Goal: Information Seeking & Learning: Compare options

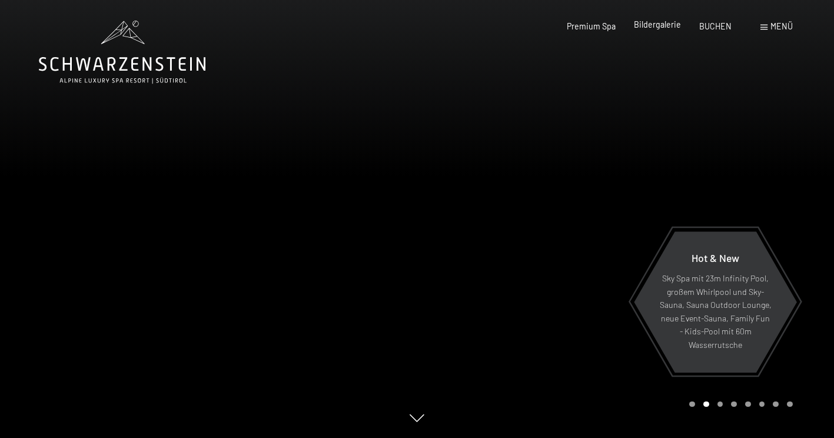
click at [651, 20] on span "Bildergalerie" at bounding box center [657, 24] width 47 height 10
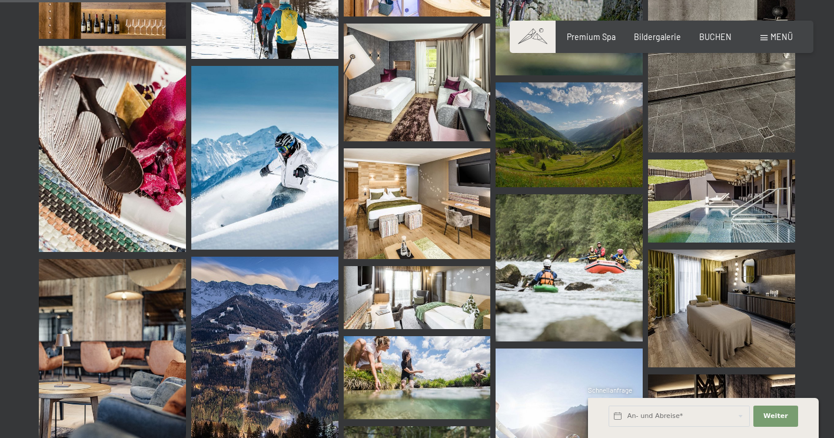
scroll to position [3216, 0]
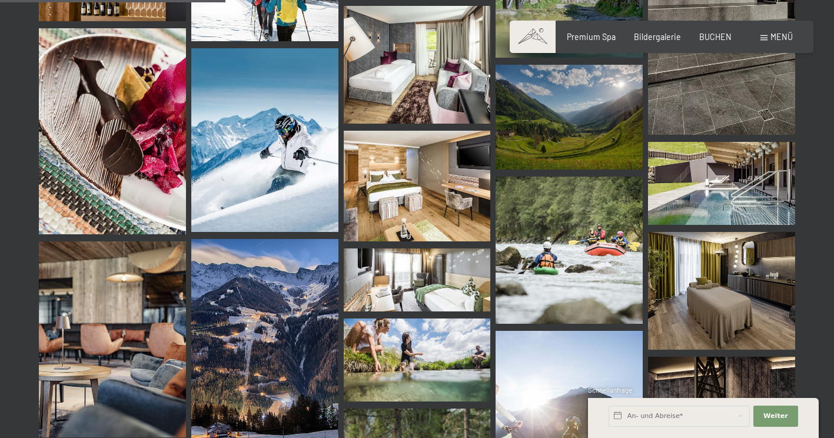
click at [711, 183] on img at bounding box center [721, 183] width 147 height 83
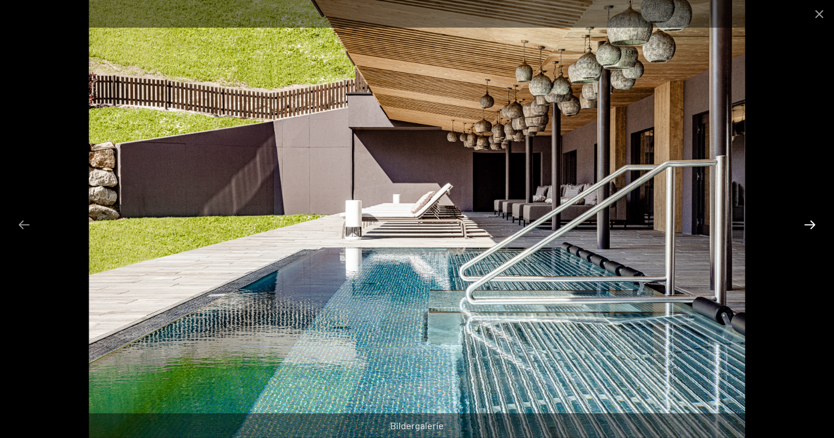
click at [806, 227] on button "Next slide" at bounding box center [810, 224] width 25 height 23
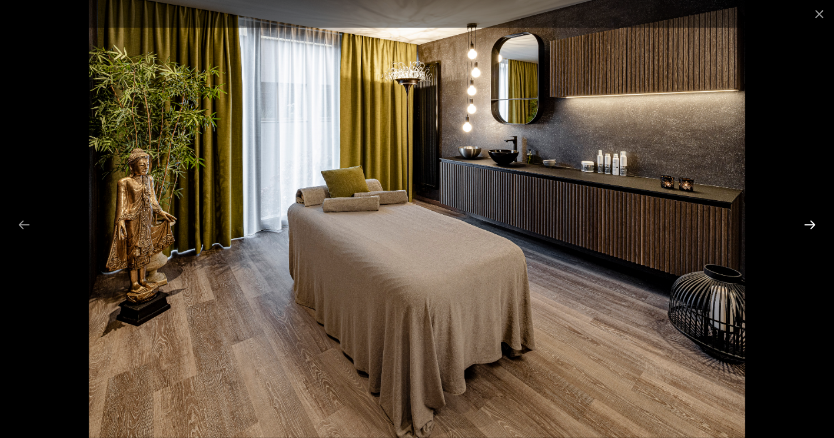
click at [806, 227] on button "Next slide" at bounding box center [810, 224] width 25 height 23
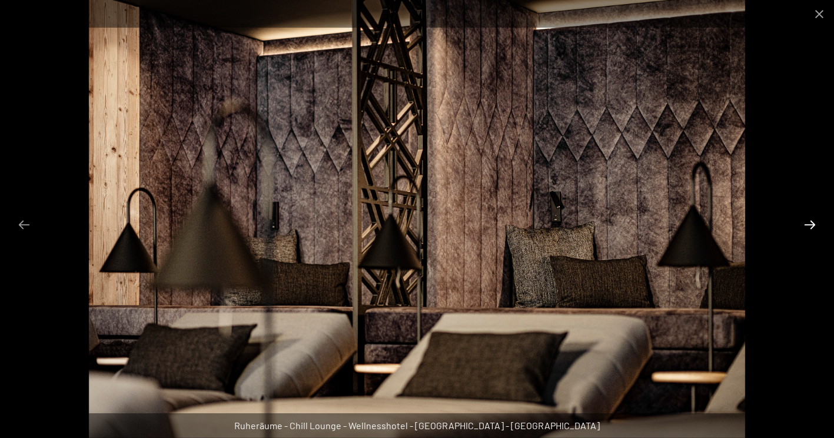
click at [806, 227] on button "Next slide" at bounding box center [810, 224] width 25 height 23
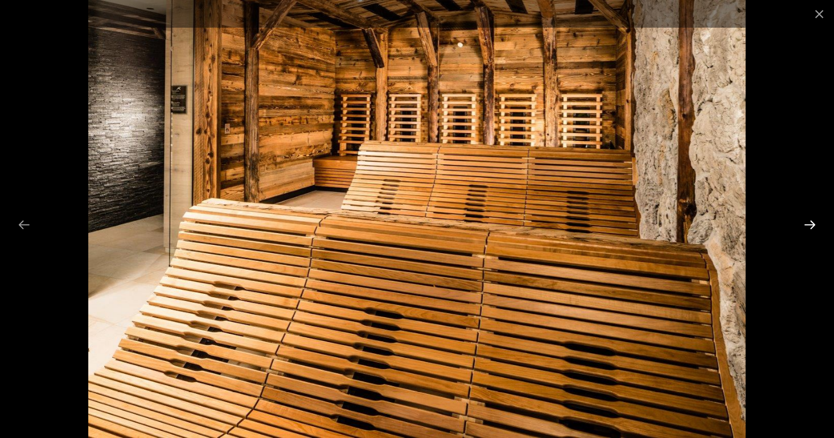
click at [806, 227] on button "Next slide" at bounding box center [810, 224] width 25 height 23
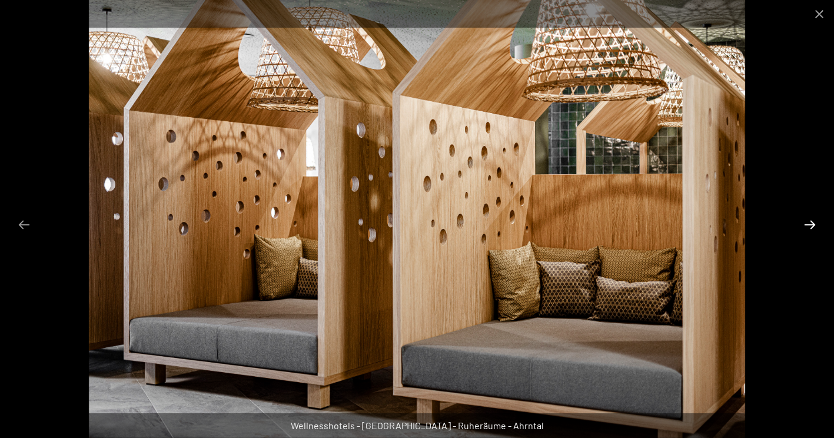
click at [806, 227] on button "Next slide" at bounding box center [810, 224] width 25 height 23
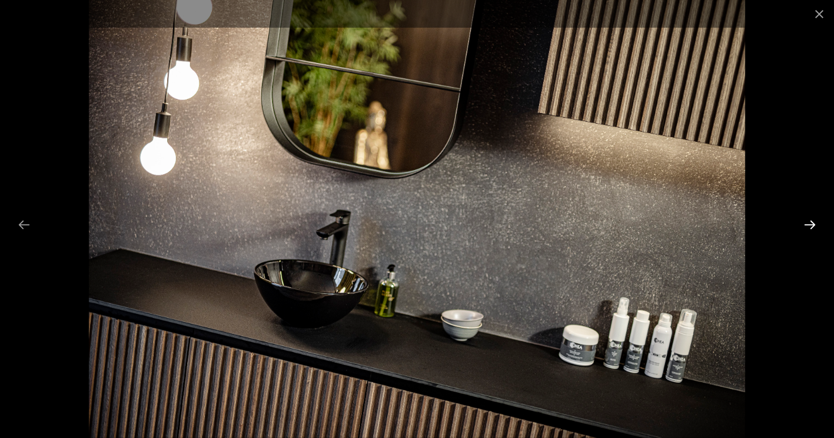
click at [806, 227] on button "Next slide" at bounding box center [810, 224] width 25 height 23
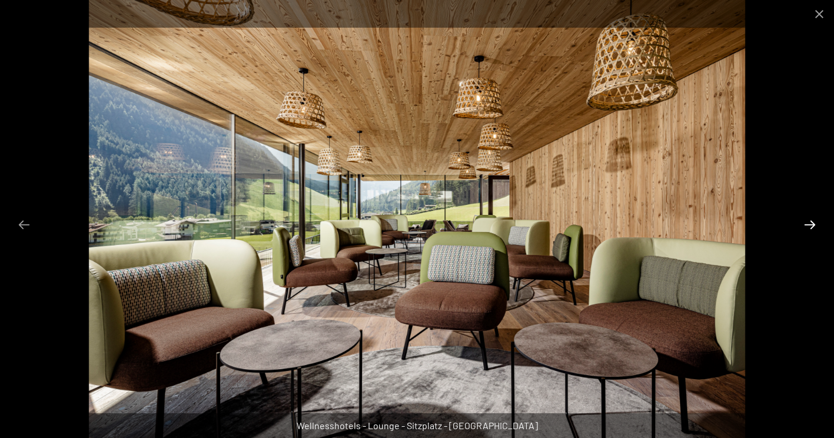
click at [806, 227] on button "Next slide" at bounding box center [810, 224] width 25 height 23
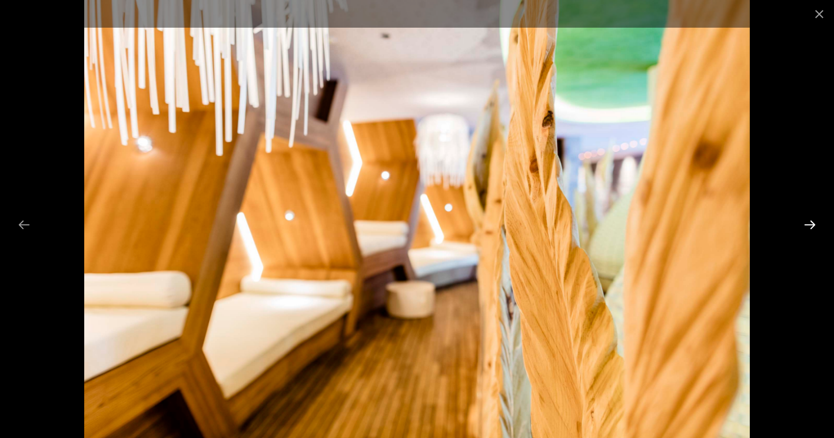
click at [806, 227] on button "Next slide" at bounding box center [810, 224] width 25 height 23
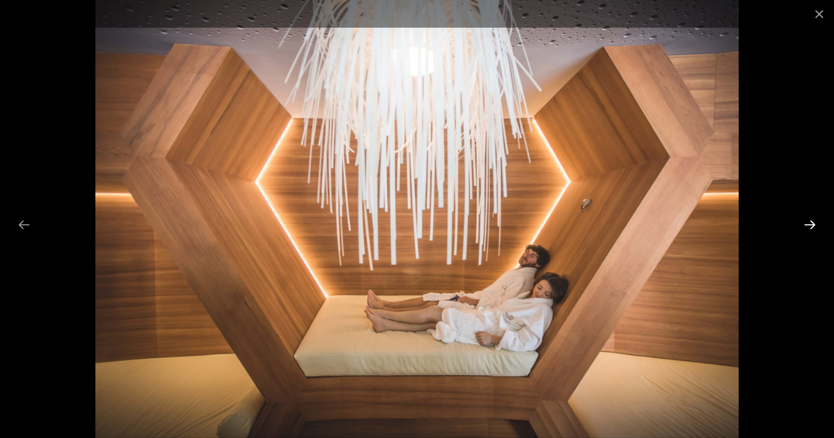
click at [806, 227] on button "Next slide" at bounding box center [810, 224] width 25 height 23
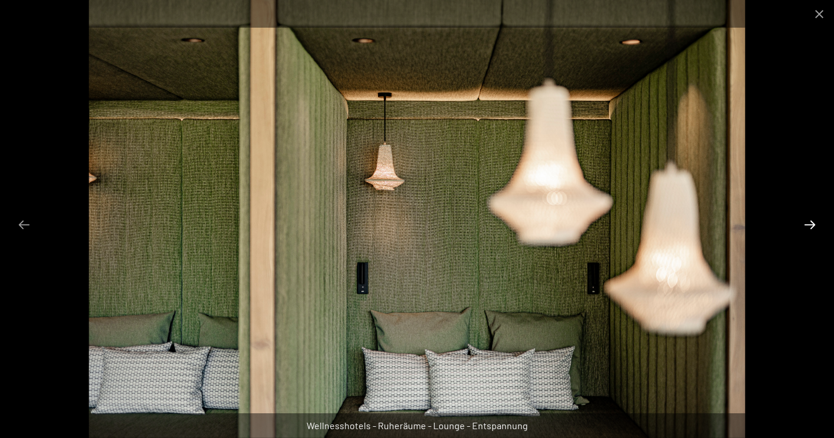
click at [806, 227] on button "Next slide" at bounding box center [810, 224] width 25 height 23
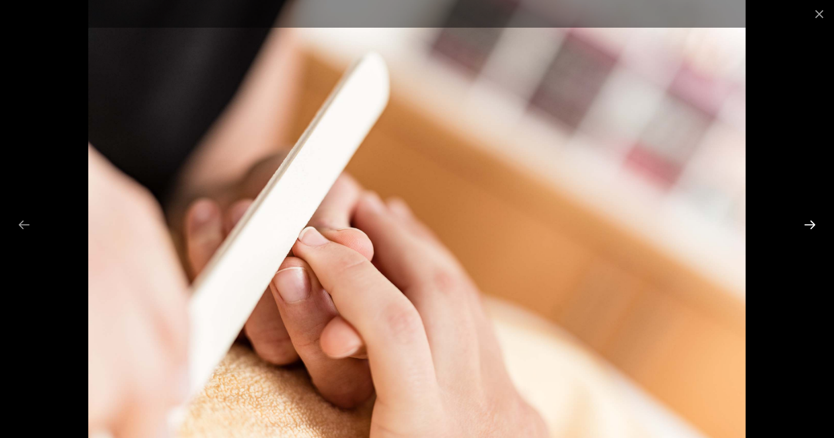
click at [806, 227] on button "Next slide" at bounding box center [810, 224] width 25 height 23
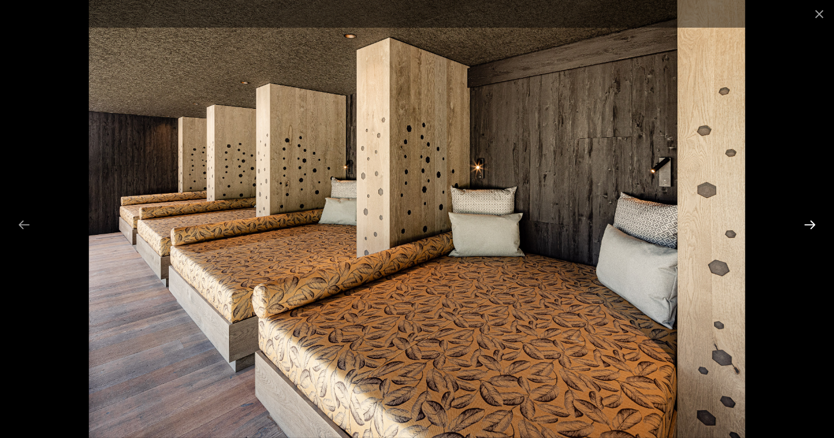
click at [806, 227] on button "Next slide" at bounding box center [810, 224] width 25 height 23
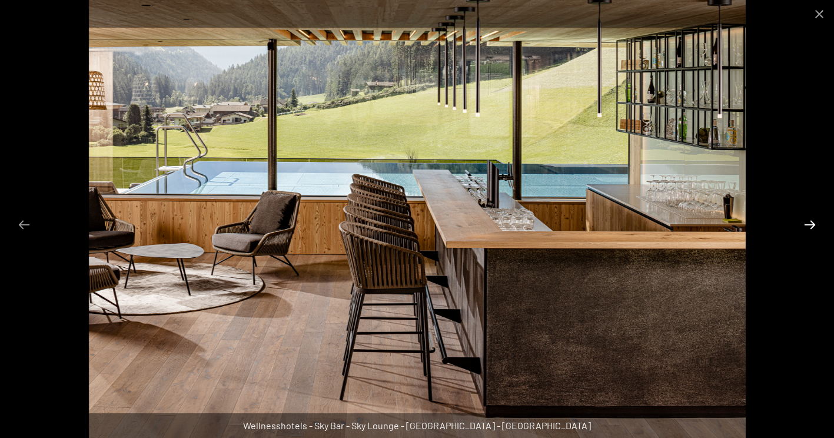
click at [806, 227] on button "Next slide" at bounding box center [810, 224] width 25 height 23
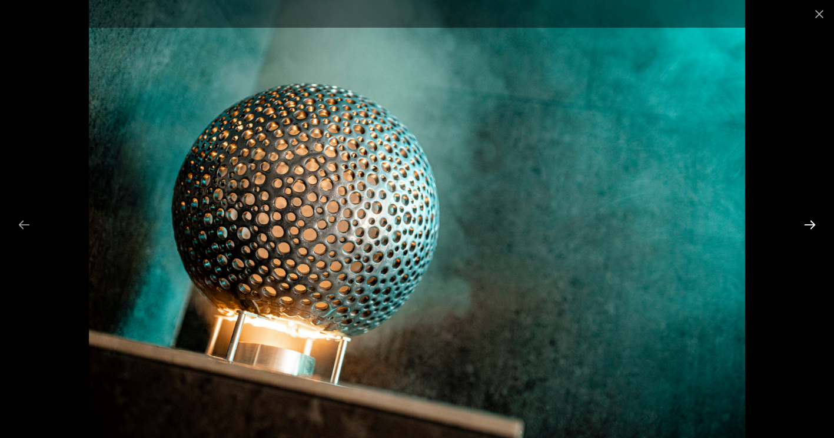
click at [806, 227] on button "Next slide" at bounding box center [810, 224] width 25 height 23
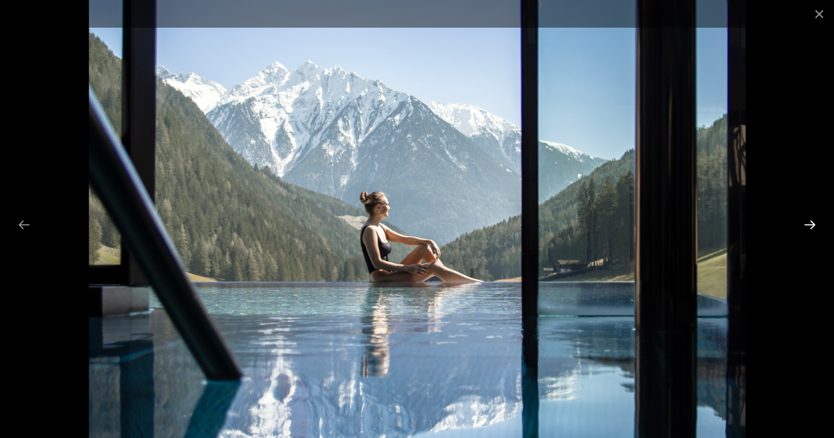
click at [806, 227] on button "Next slide" at bounding box center [810, 224] width 25 height 23
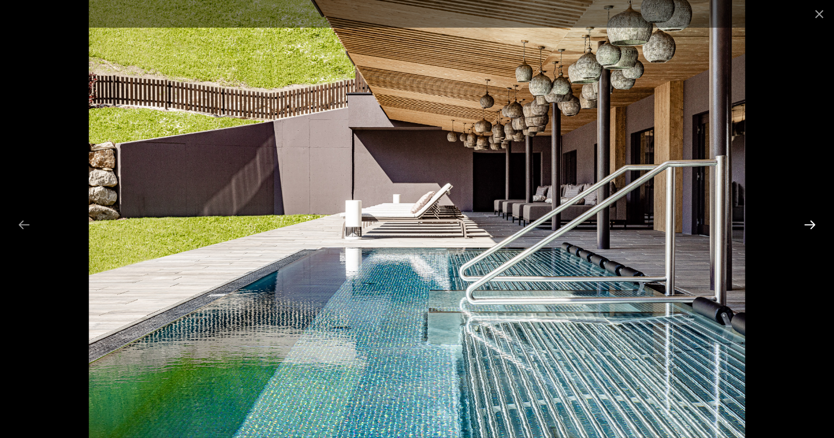
click at [806, 227] on button "Next slide" at bounding box center [810, 224] width 25 height 23
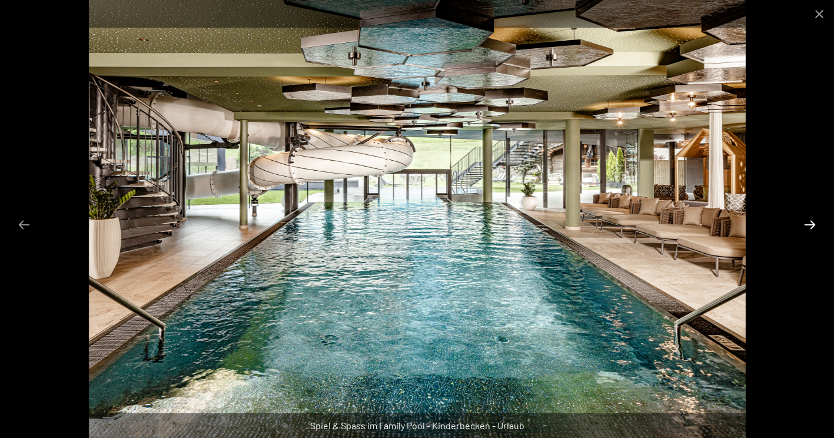
click at [806, 227] on button "Next slide" at bounding box center [810, 224] width 25 height 23
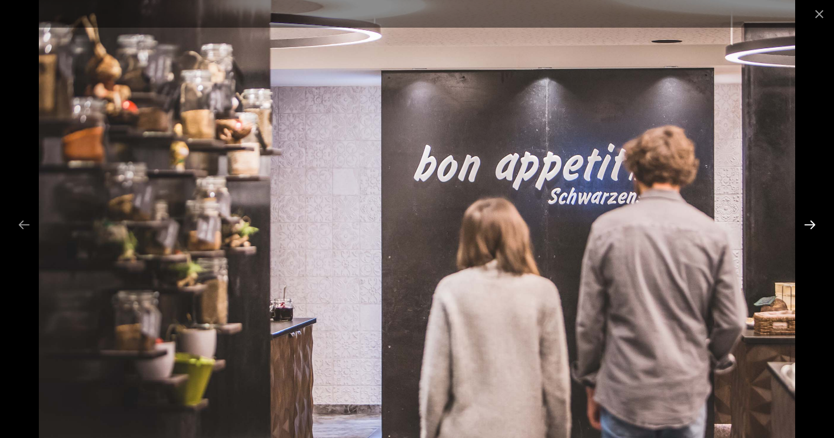
click at [806, 227] on button "Next slide" at bounding box center [810, 224] width 25 height 23
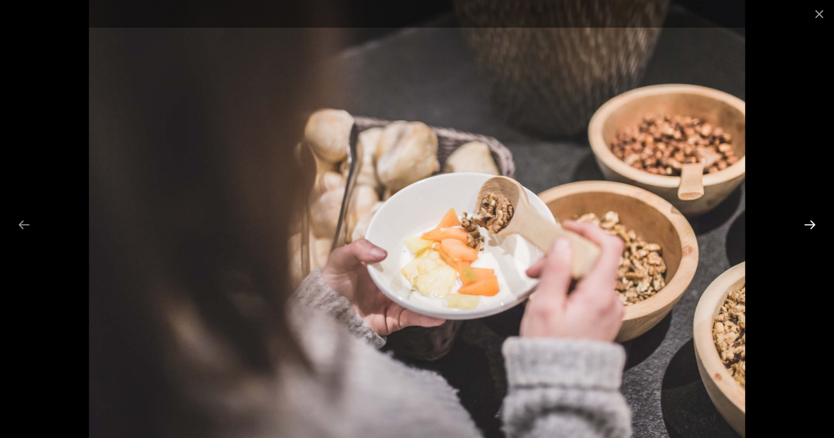
click at [806, 227] on button "Next slide" at bounding box center [810, 224] width 25 height 23
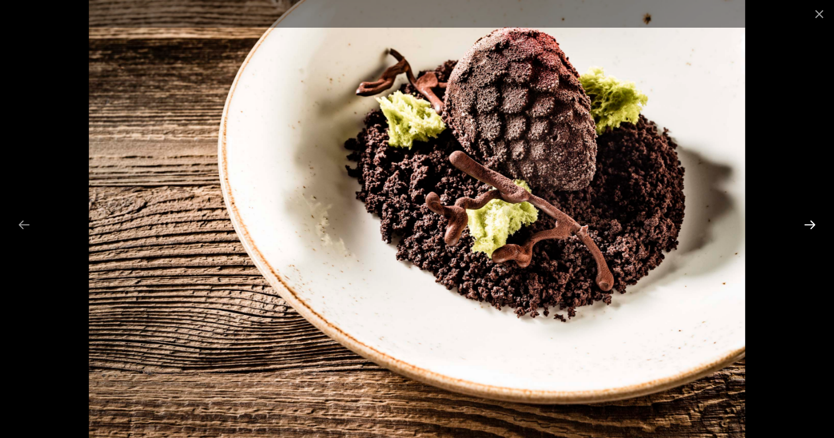
click at [806, 227] on button "Next slide" at bounding box center [810, 224] width 25 height 23
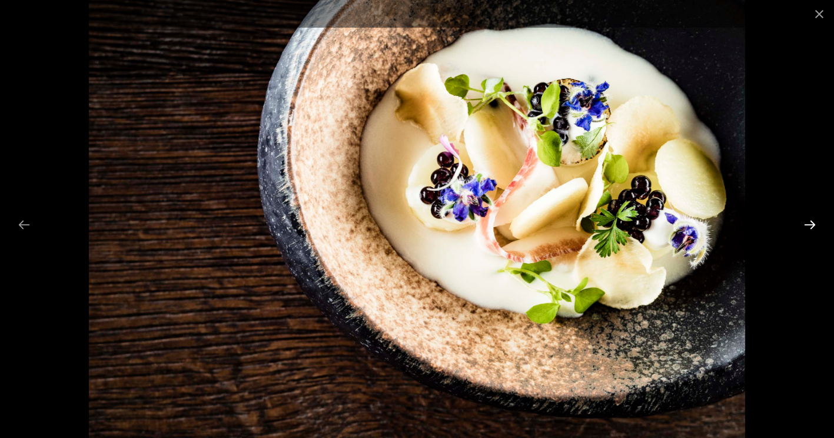
click at [806, 227] on button "Next slide" at bounding box center [810, 224] width 25 height 23
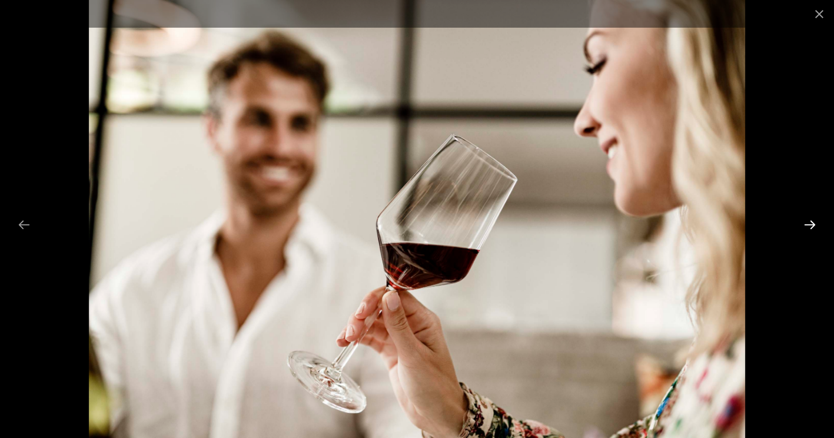
click at [806, 227] on button "Next slide" at bounding box center [810, 224] width 25 height 23
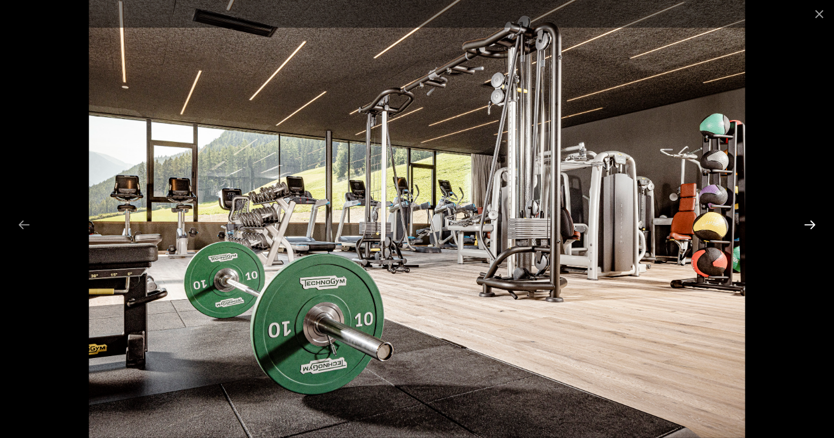
click at [806, 227] on button "Next slide" at bounding box center [810, 224] width 25 height 23
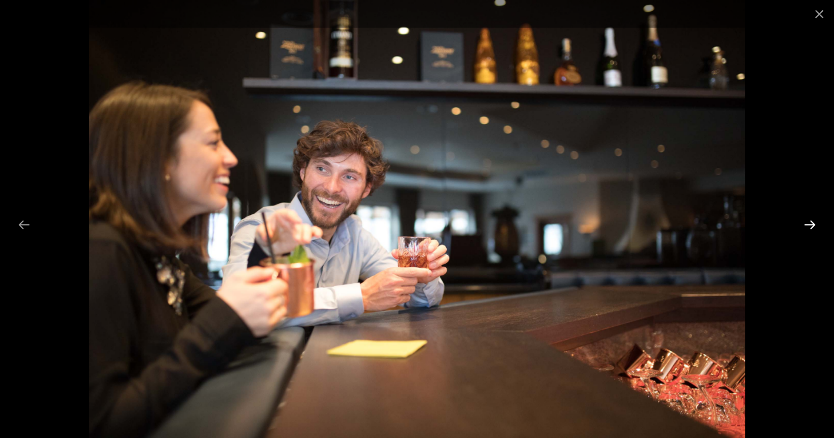
click at [806, 227] on button "Next slide" at bounding box center [810, 224] width 25 height 23
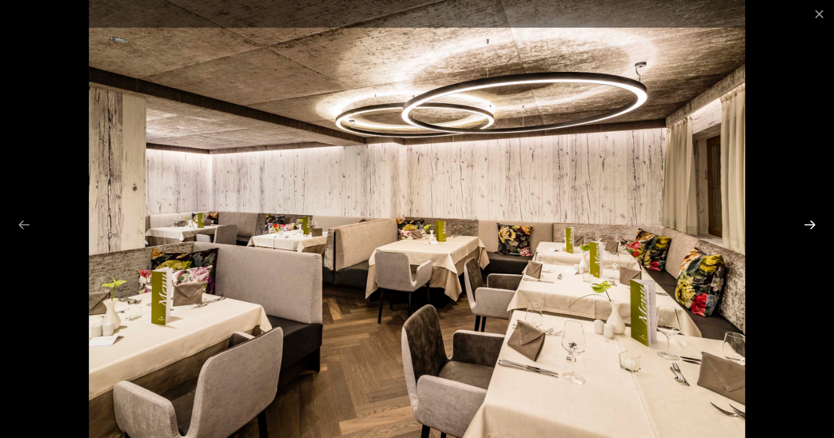
click at [806, 227] on button "Next slide" at bounding box center [810, 224] width 25 height 23
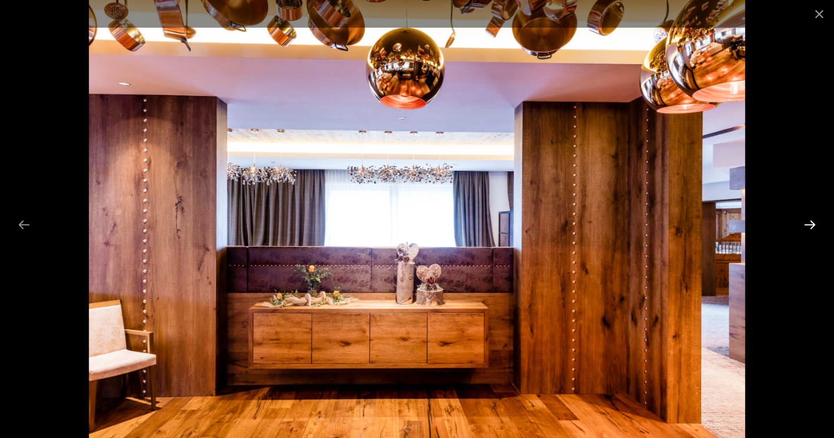
click at [806, 227] on button "Next slide" at bounding box center [810, 224] width 25 height 23
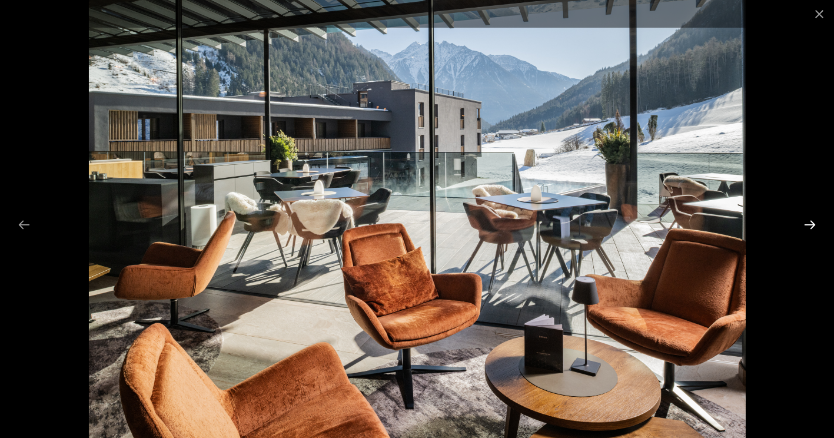
click at [806, 227] on button "Next slide" at bounding box center [810, 224] width 25 height 23
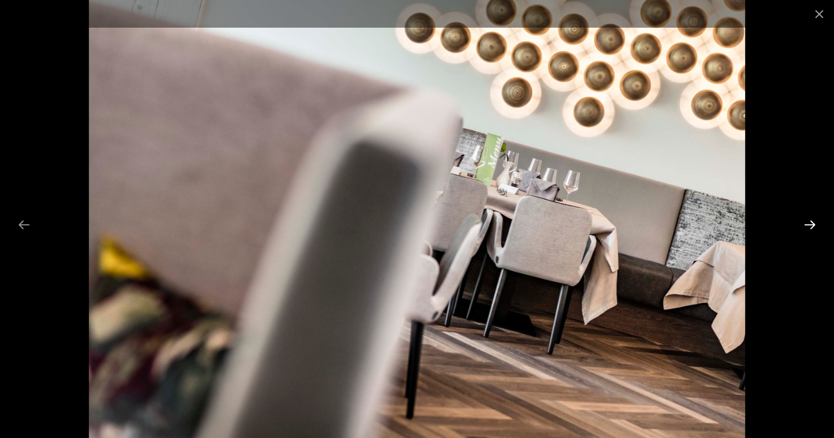
click at [806, 227] on button "Next slide" at bounding box center [810, 224] width 25 height 23
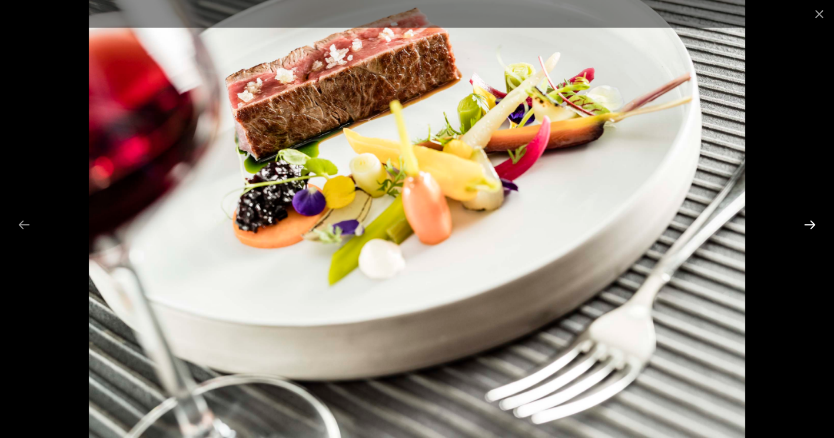
click at [806, 227] on button "Next slide" at bounding box center [810, 224] width 25 height 23
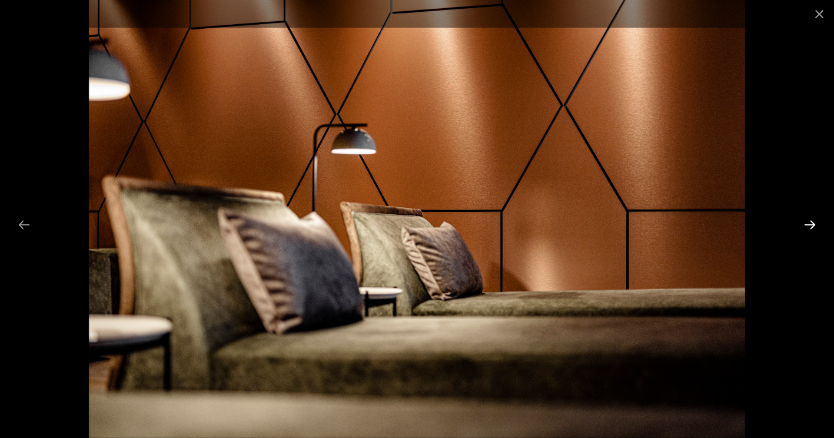
click at [806, 227] on button "Next slide" at bounding box center [810, 224] width 25 height 23
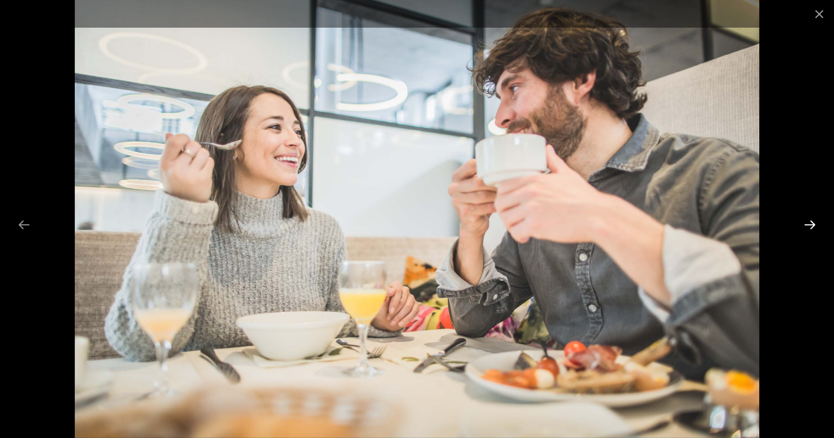
click at [806, 227] on button "Next slide" at bounding box center [810, 224] width 25 height 23
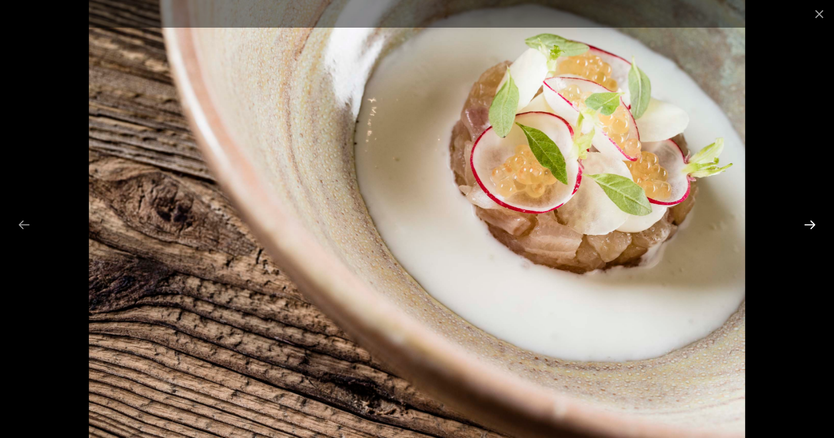
click at [806, 227] on button "Next slide" at bounding box center [810, 224] width 25 height 23
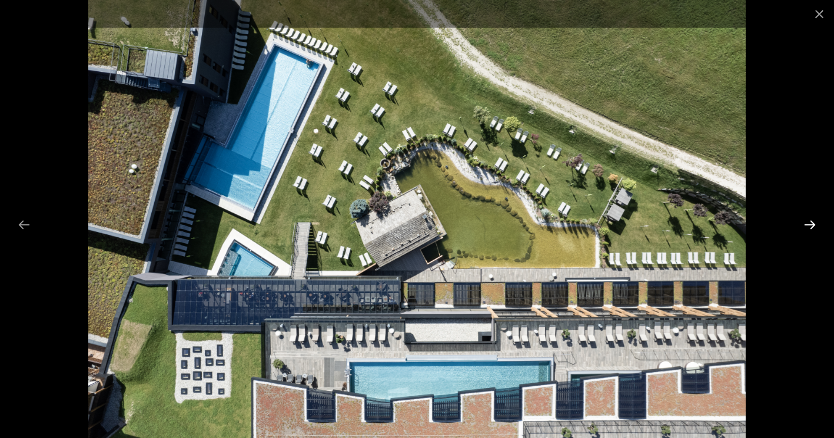
click at [806, 227] on button "Next slide" at bounding box center [810, 224] width 25 height 23
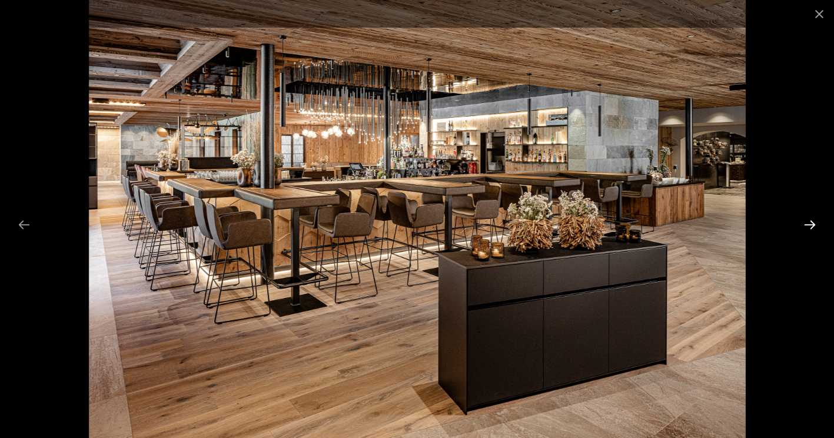
click at [806, 227] on button "Next slide" at bounding box center [810, 224] width 25 height 23
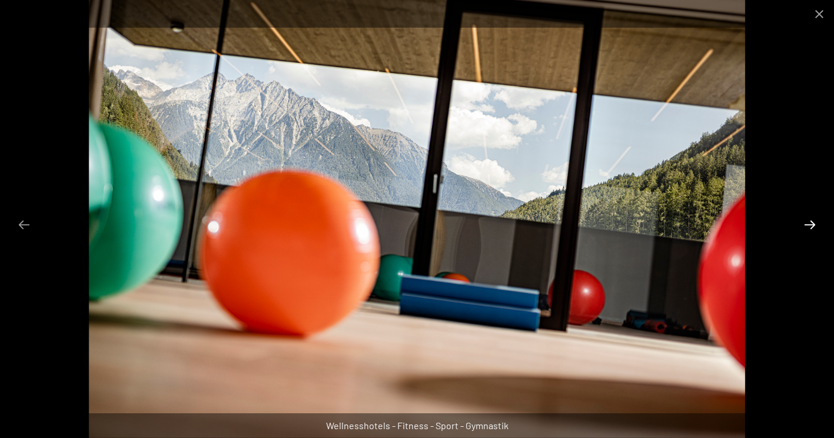
click at [806, 227] on button "Next slide" at bounding box center [810, 224] width 25 height 23
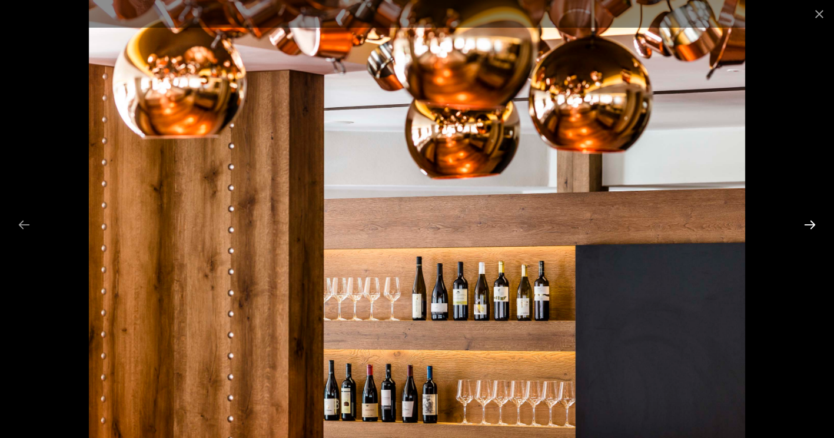
click at [806, 227] on button "Next slide" at bounding box center [810, 224] width 25 height 23
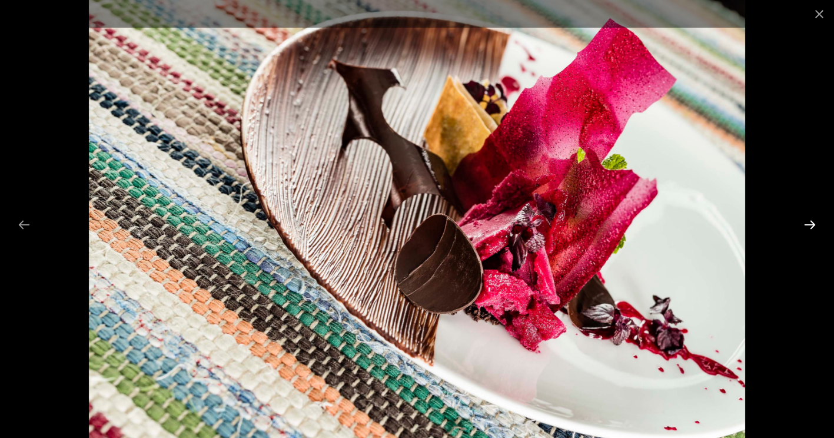
click at [806, 227] on button "Next slide" at bounding box center [810, 224] width 25 height 23
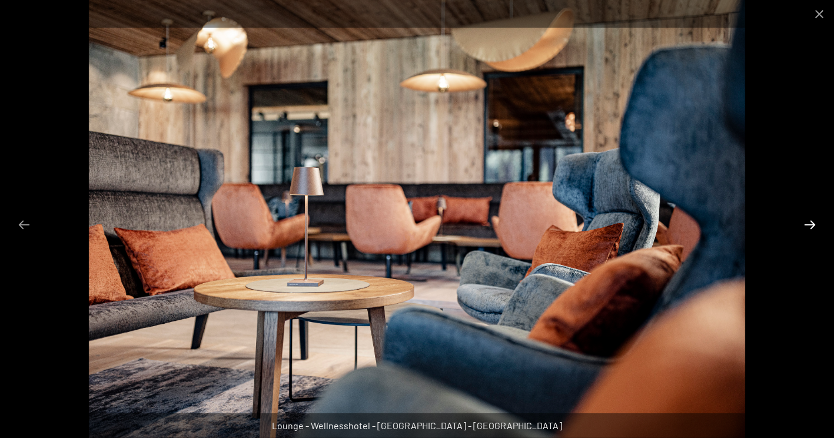
click at [806, 227] on button "Next slide" at bounding box center [810, 224] width 25 height 23
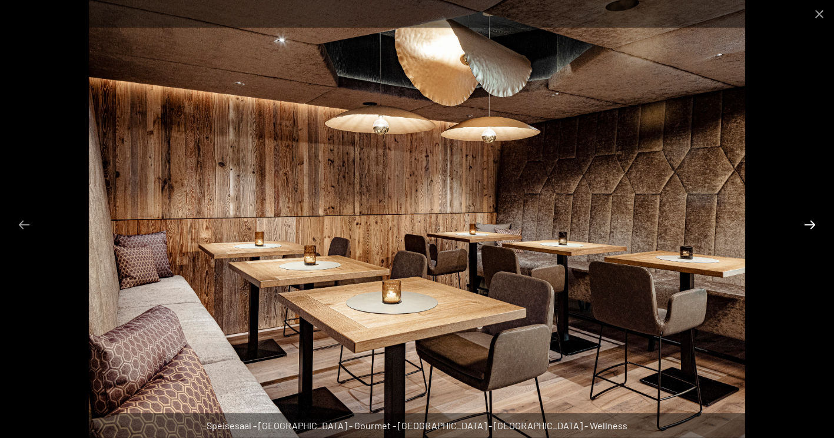
click at [806, 227] on button "Next slide" at bounding box center [810, 224] width 25 height 23
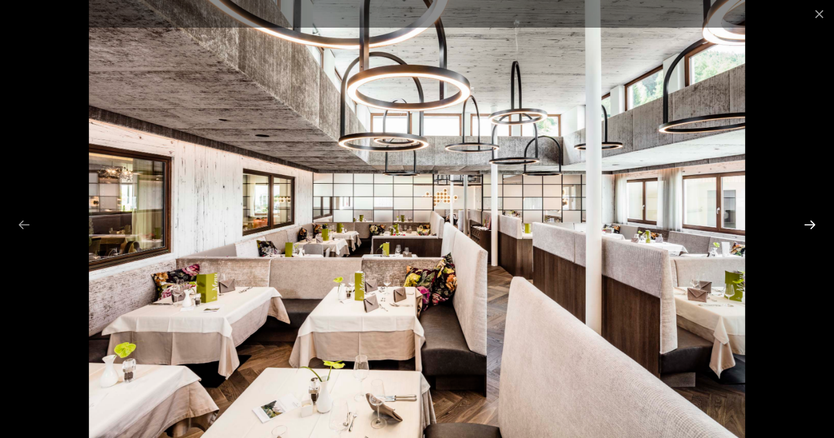
click at [806, 227] on button "Next slide" at bounding box center [810, 224] width 25 height 23
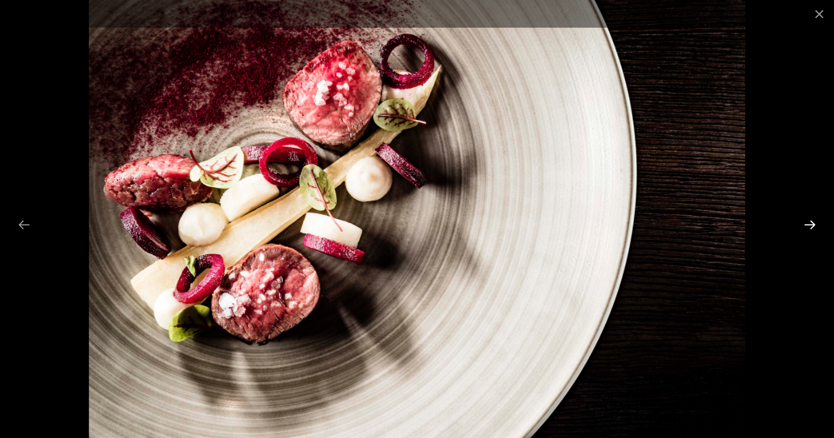
click at [806, 227] on button "Next slide" at bounding box center [810, 224] width 25 height 23
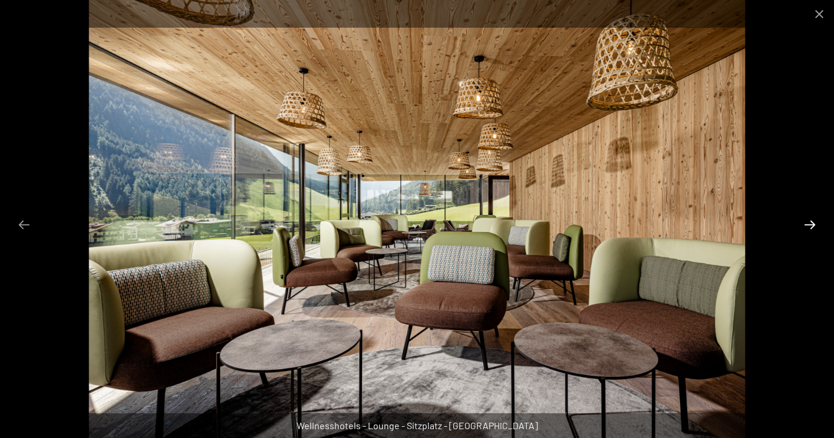
click at [806, 227] on button "Next slide" at bounding box center [810, 224] width 25 height 23
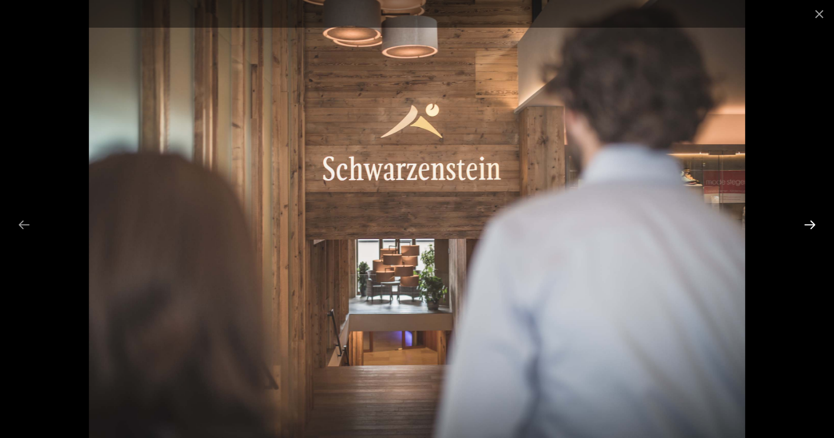
click at [806, 227] on button "Next slide" at bounding box center [810, 224] width 25 height 23
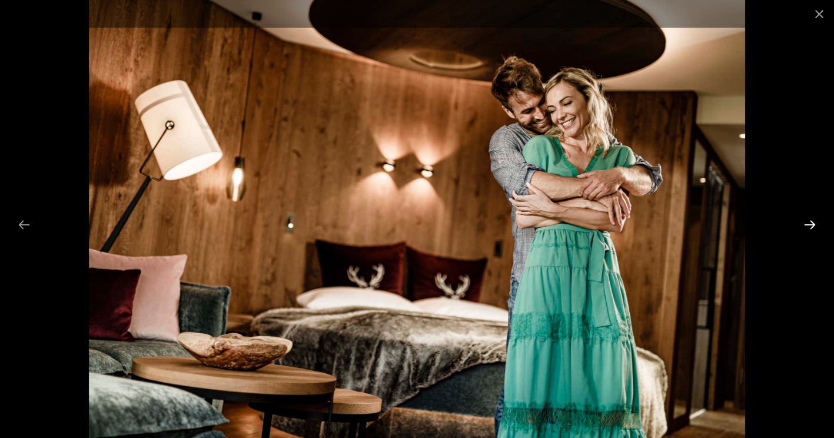
click at [806, 227] on button "Next slide" at bounding box center [810, 224] width 25 height 23
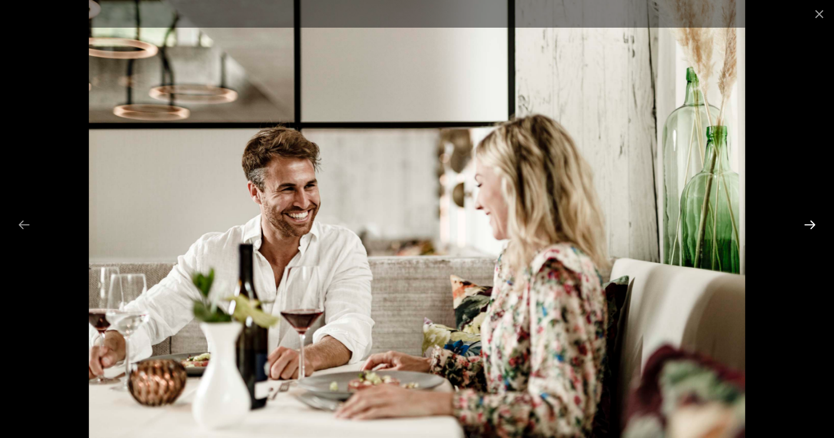
click at [806, 227] on button "Next slide" at bounding box center [810, 224] width 25 height 23
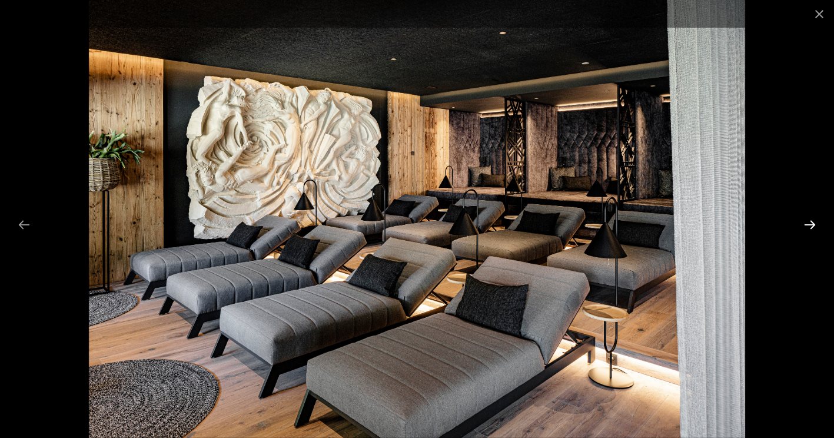
click at [806, 227] on button "Next slide" at bounding box center [810, 224] width 25 height 23
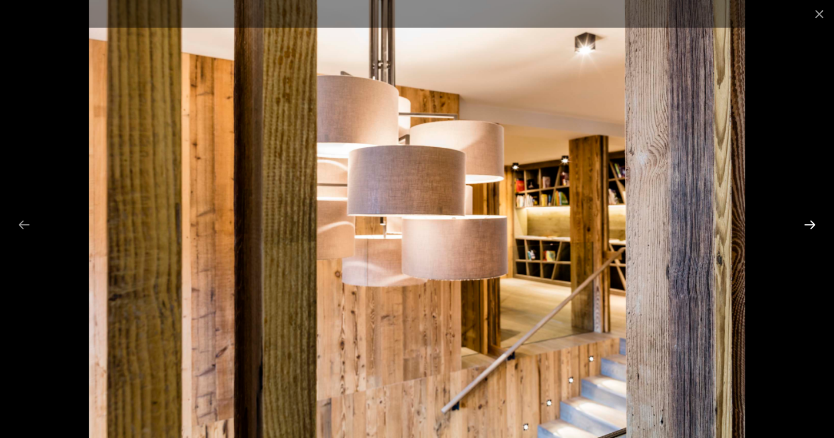
click at [806, 227] on button "Next slide" at bounding box center [810, 224] width 25 height 23
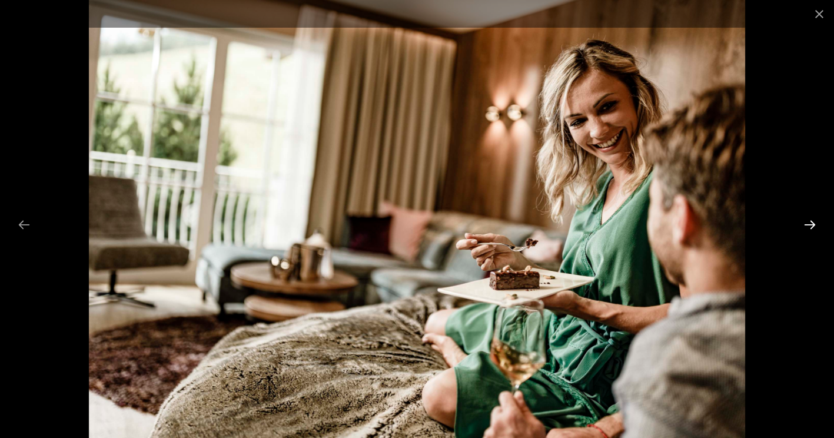
click at [806, 227] on button "Next slide" at bounding box center [810, 224] width 25 height 23
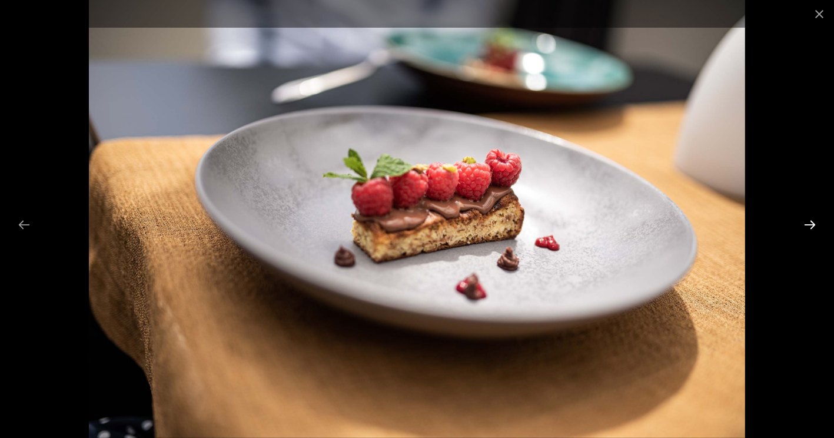
click at [806, 227] on button "Next slide" at bounding box center [810, 224] width 25 height 23
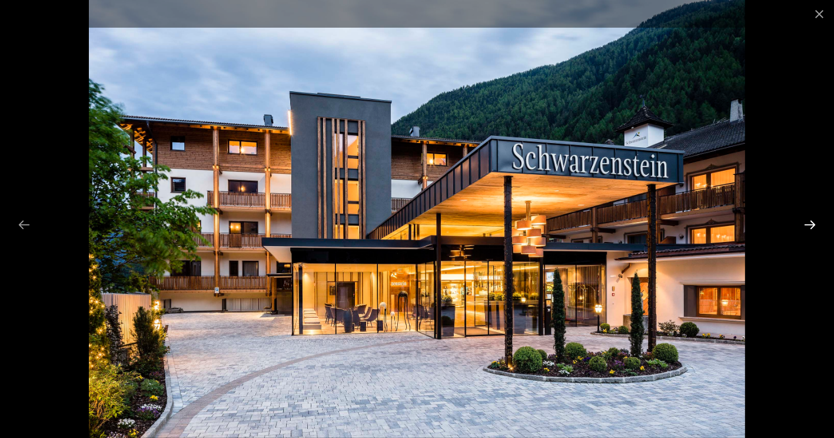
click at [806, 227] on button "Next slide" at bounding box center [810, 224] width 25 height 23
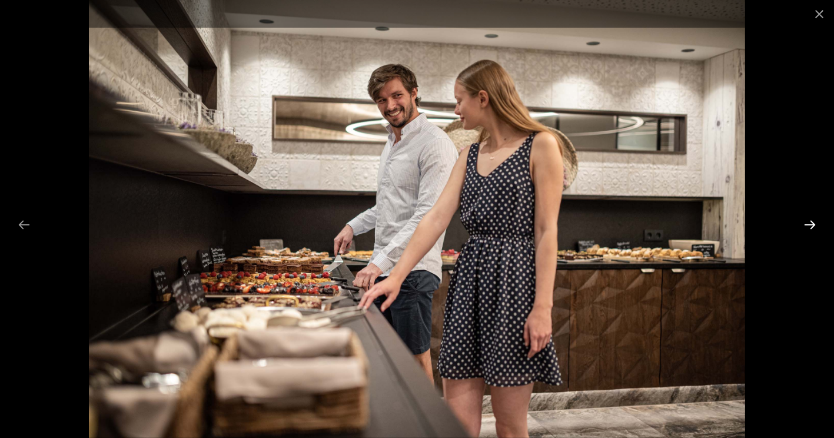
click at [806, 227] on button "Next slide" at bounding box center [810, 224] width 25 height 23
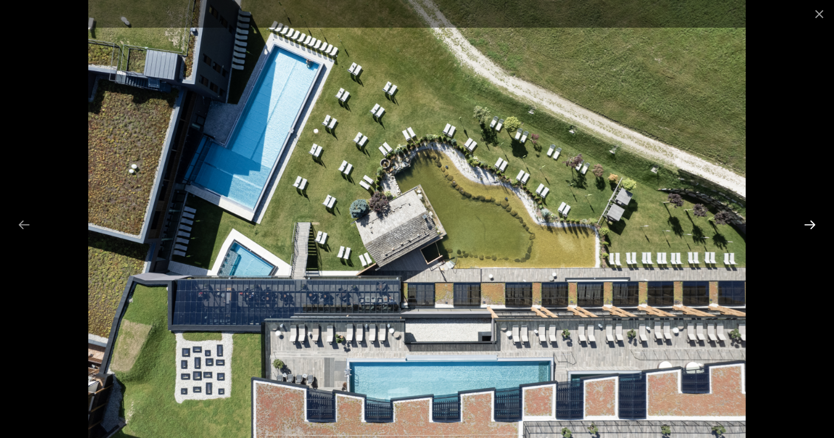
click at [806, 227] on button "Next slide" at bounding box center [810, 224] width 25 height 23
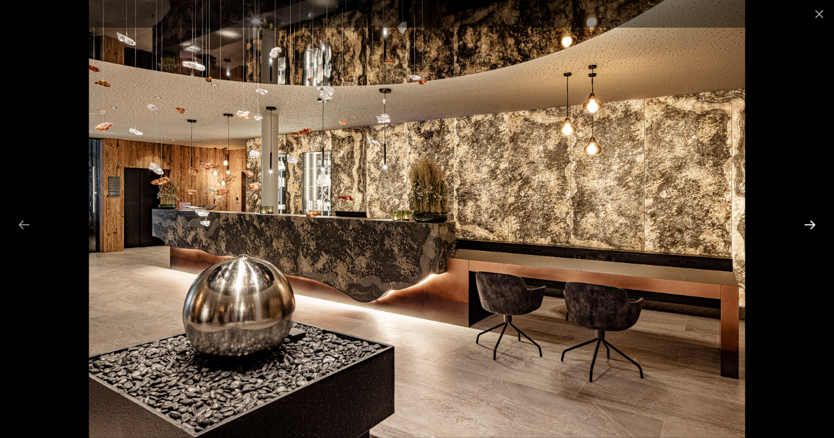
click at [806, 227] on button "Next slide" at bounding box center [810, 224] width 25 height 23
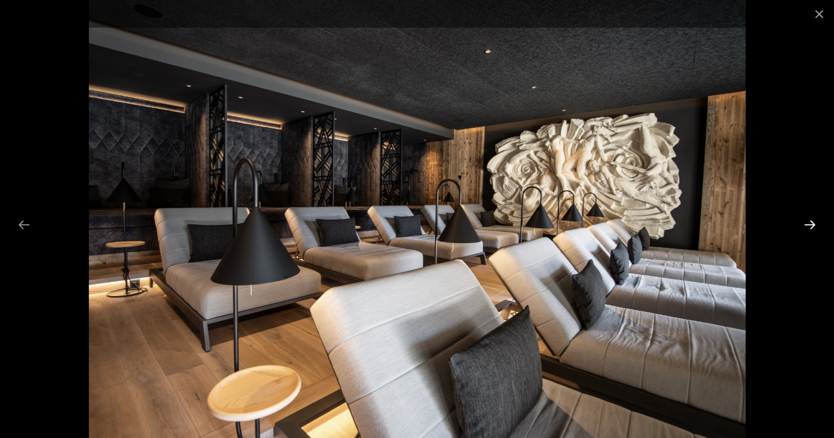
click at [806, 227] on button "Next slide" at bounding box center [810, 224] width 25 height 23
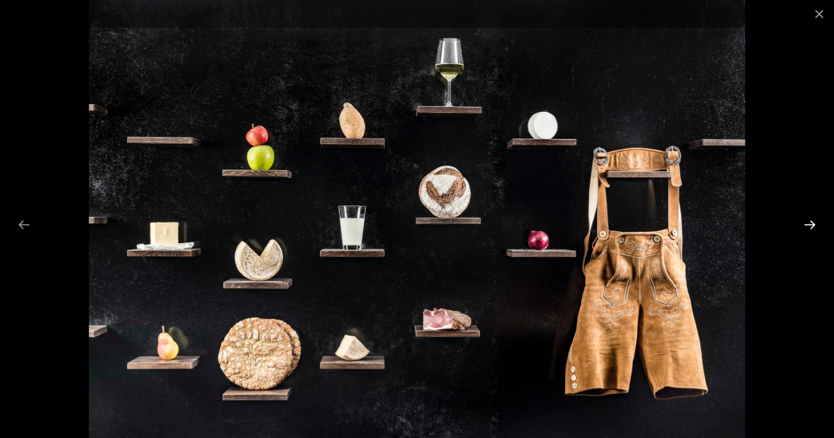
click at [806, 227] on button "Next slide" at bounding box center [810, 224] width 25 height 23
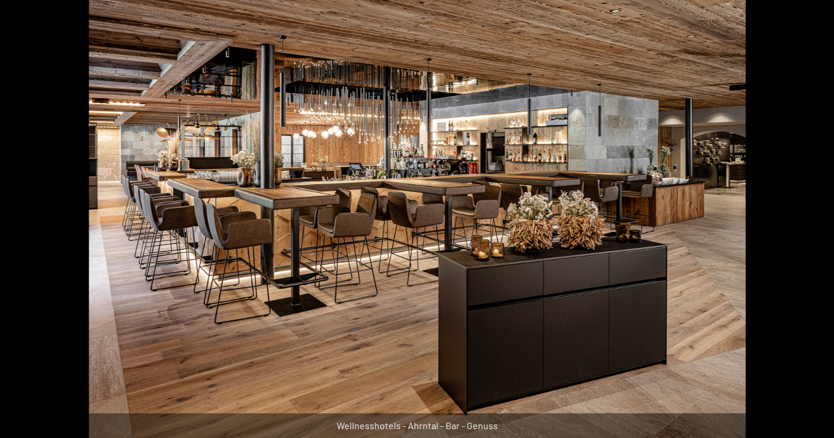
click at [806, 227] on button "Next slide" at bounding box center [816, 224] width 25 height 23
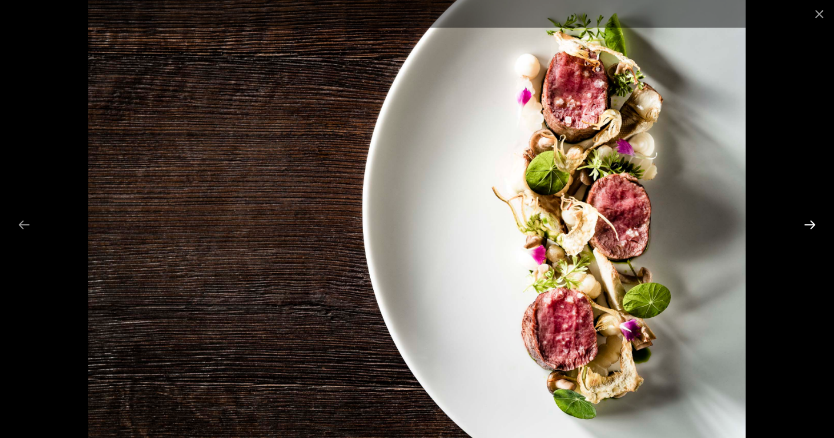
click at [806, 227] on button "Next slide" at bounding box center [810, 224] width 25 height 23
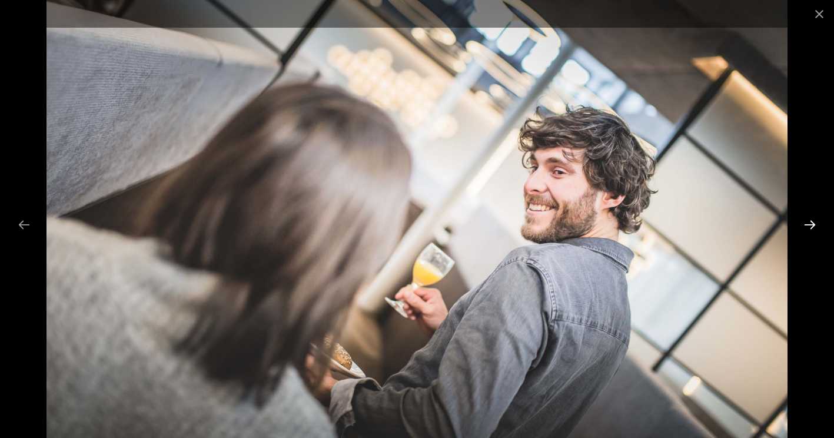
click at [806, 227] on button "Next slide" at bounding box center [810, 224] width 25 height 23
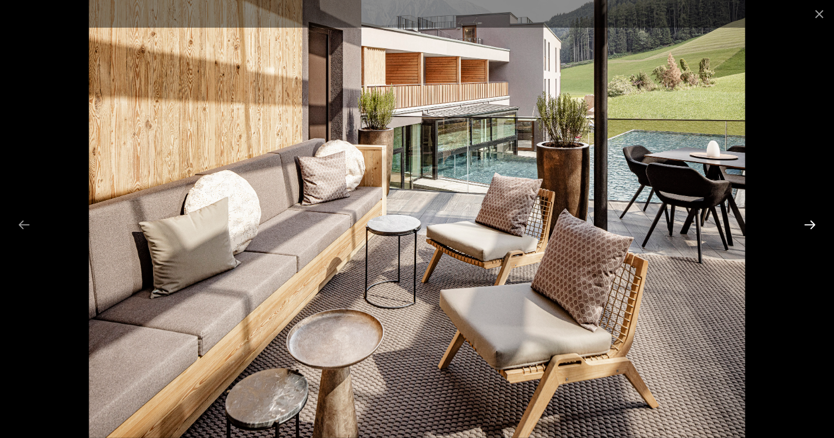
click at [806, 227] on button "Next slide" at bounding box center [810, 224] width 25 height 23
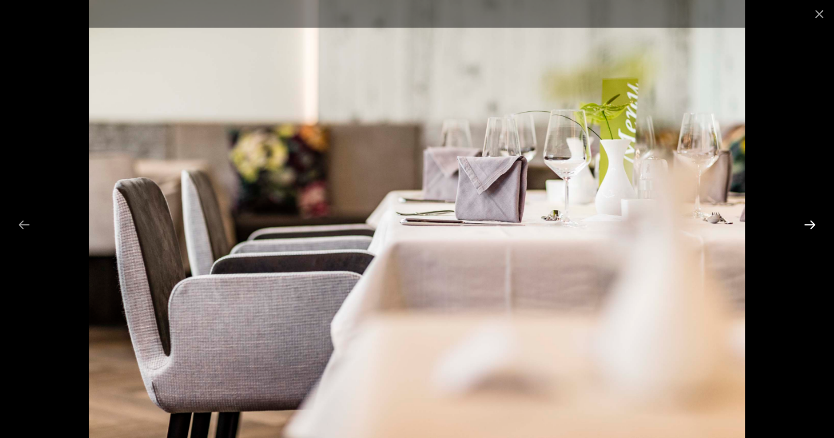
click at [806, 227] on button "Next slide" at bounding box center [810, 224] width 25 height 23
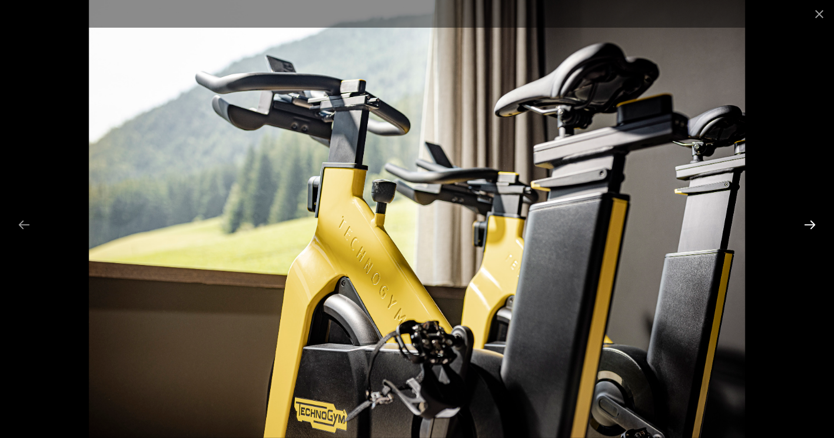
click at [806, 227] on button "Next slide" at bounding box center [810, 224] width 25 height 23
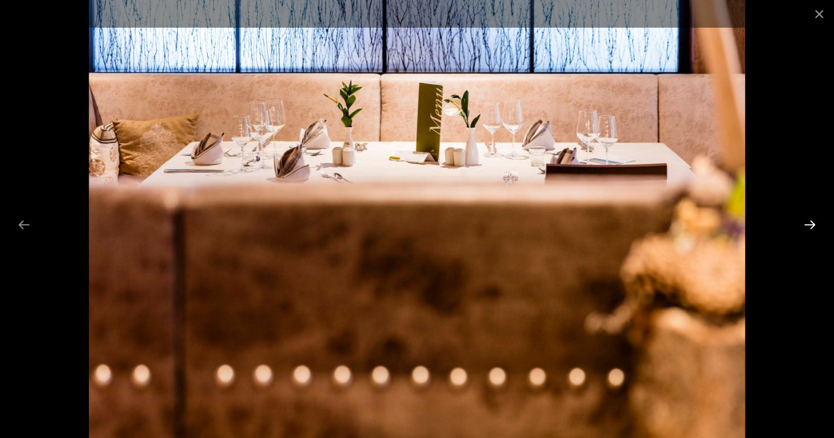
click at [806, 227] on button "Next slide" at bounding box center [810, 224] width 25 height 23
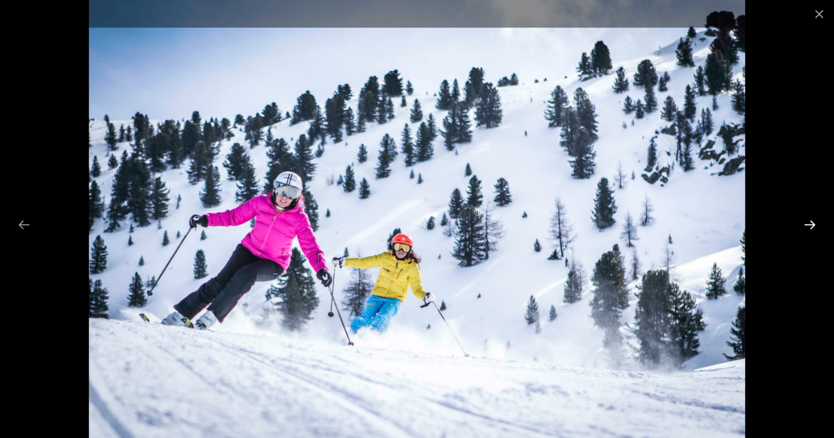
click at [806, 227] on button "Next slide" at bounding box center [810, 224] width 25 height 23
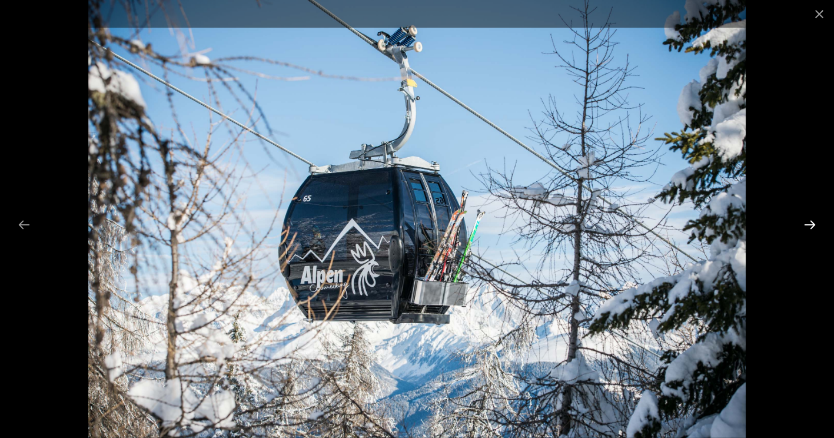
click at [806, 227] on button "Next slide" at bounding box center [810, 224] width 25 height 23
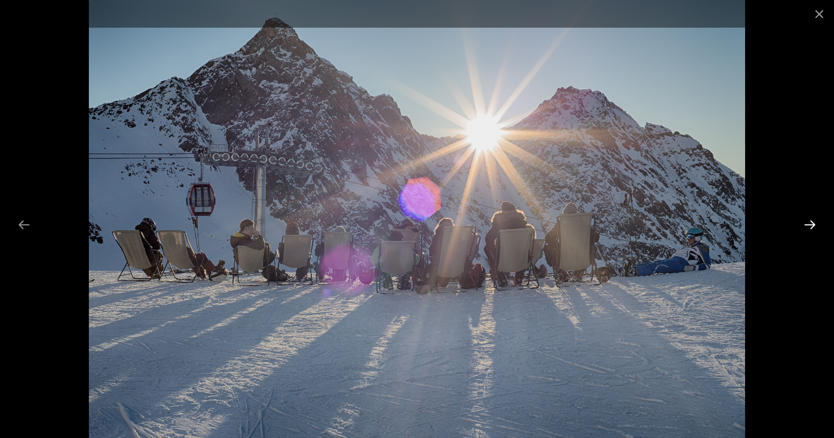
click at [806, 227] on button "Next slide" at bounding box center [810, 224] width 25 height 23
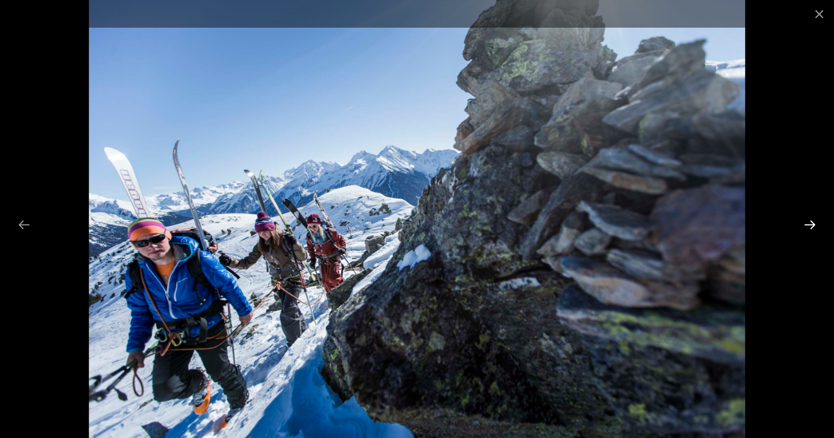
click at [806, 227] on button "Next slide" at bounding box center [810, 224] width 25 height 23
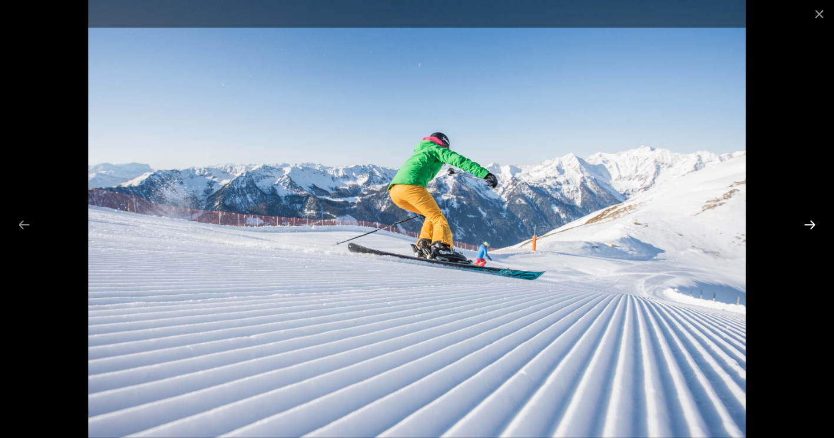
click at [806, 227] on button "Next slide" at bounding box center [810, 224] width 25 height 23
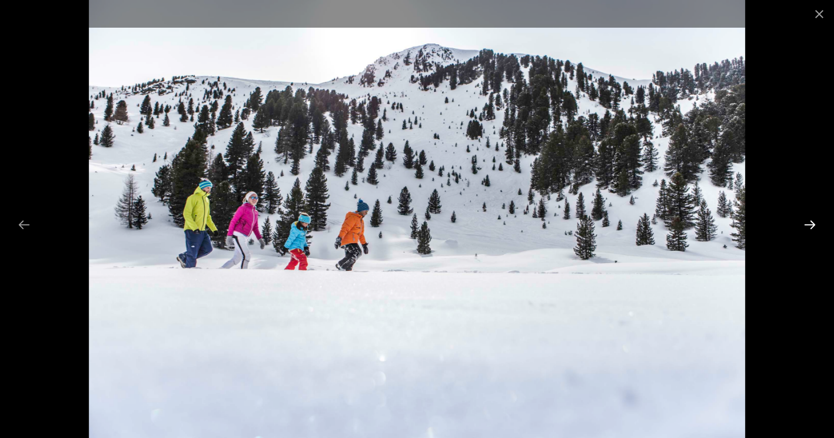
click at [806, 227] on button "Next slide" at bounding box center [810, 224] width 25 height 23
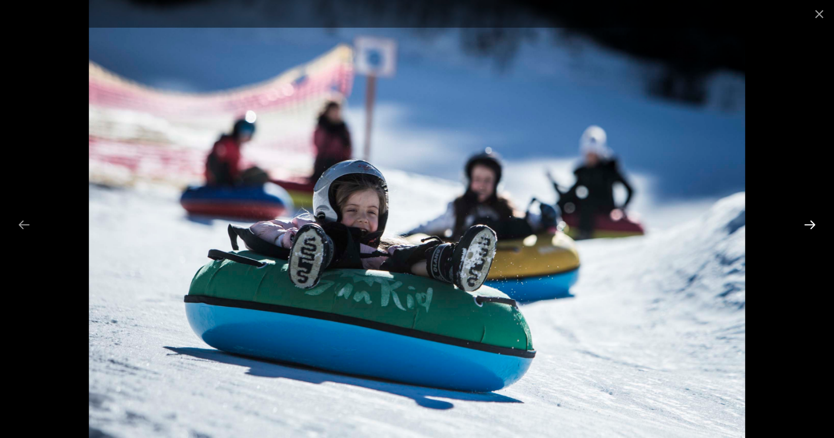
click at [806, 227] on button "Next slide" at bounding box center [810, 224] width 25 height 23
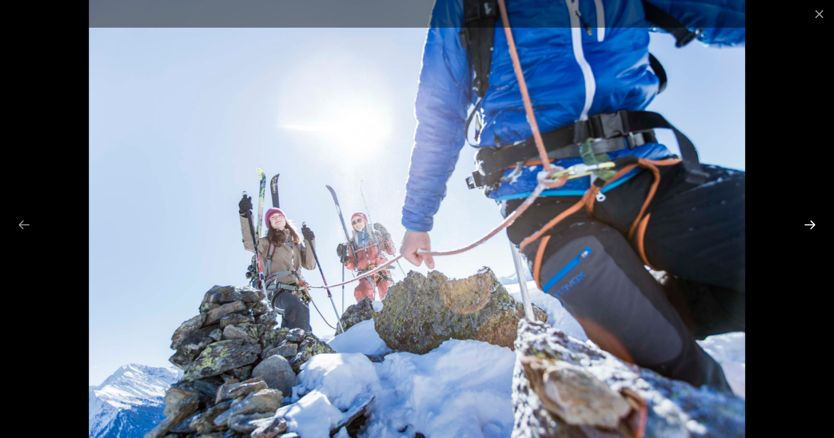
click at [806, 227] on button "Next slide" at bounding box center [810, 224] width 25 height 23
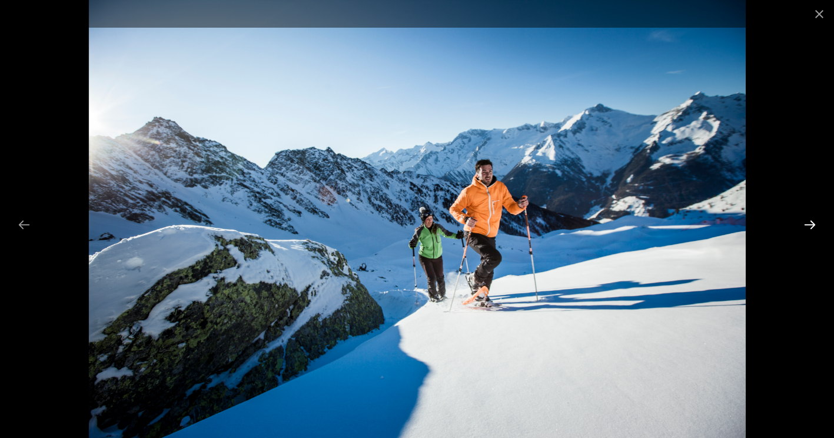
click at [806, 227] on button "Next slide" at bounding box center [810, 224] width 25 height 23
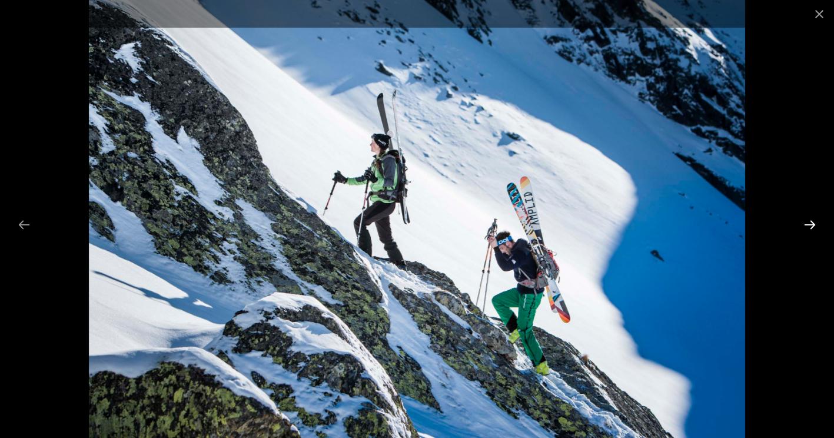
click at [806, 227] on button "Next slide" at bounding box center [810, 224] width 25 height 23
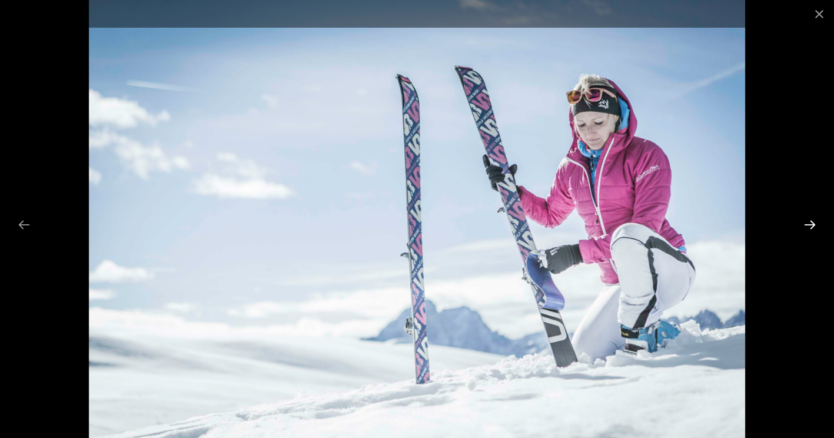
click at [806, 227] on button "Next slide" at bounding box center [810, 224] width 25 height 23
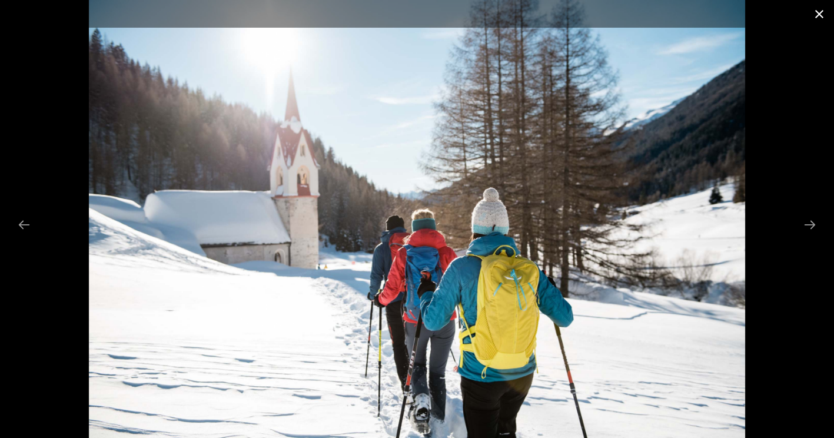
click at [820, 12] on button "Close gallery" at bounding box center [819, 14] width 29 height 28
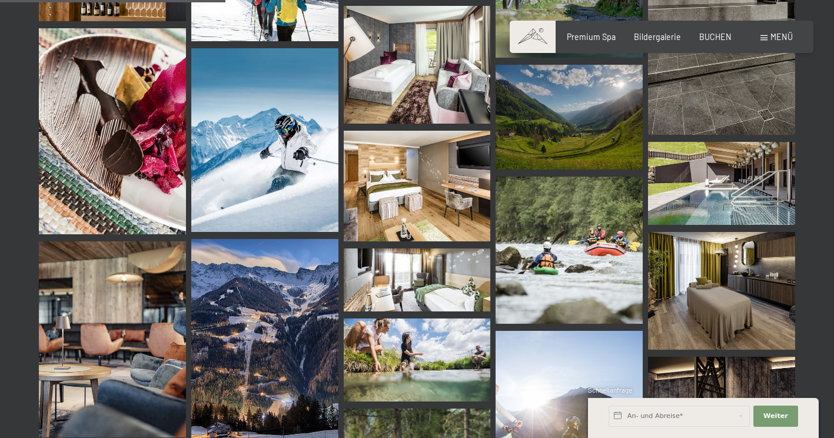
click at [765, 35] on span at bounding box center [764, 37] width 7 height 5
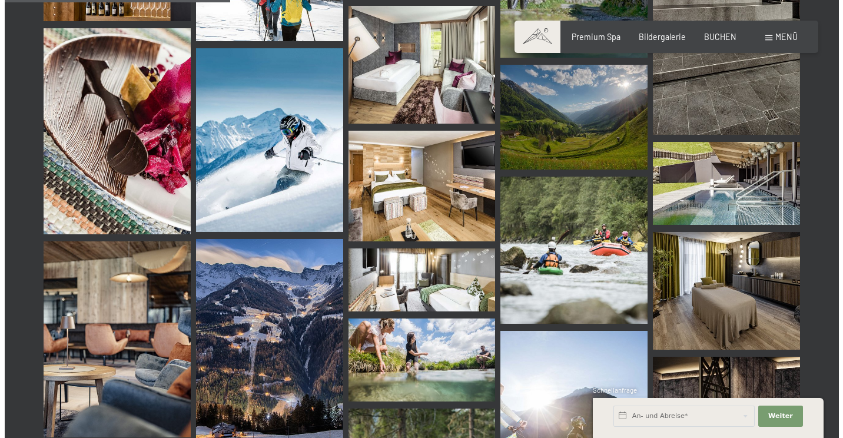
scroll to position [3246, 0]
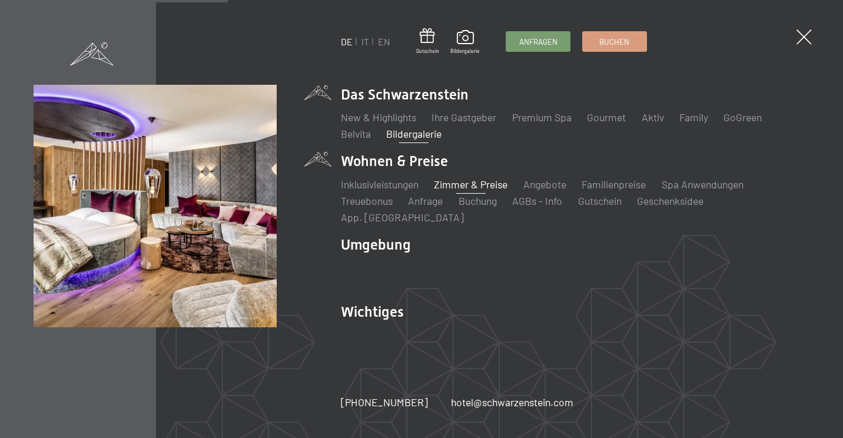
click at [455, 190] on link "Zimmer & Preise" at bounding box center [471, 184] width 74 height 13
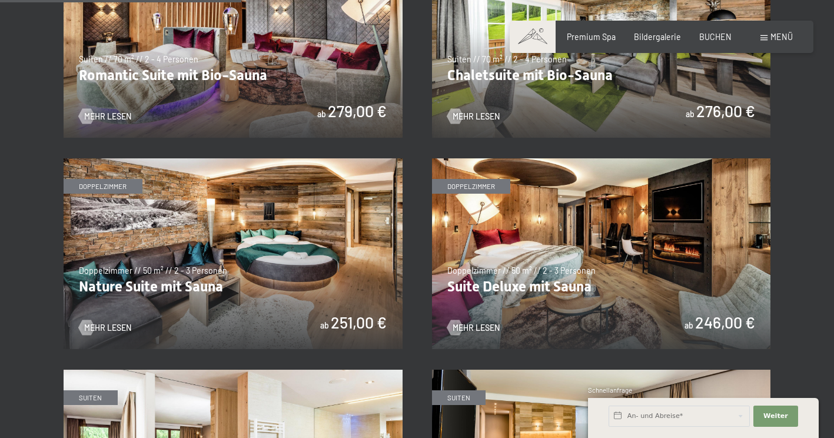
scroll to position [948, 0]
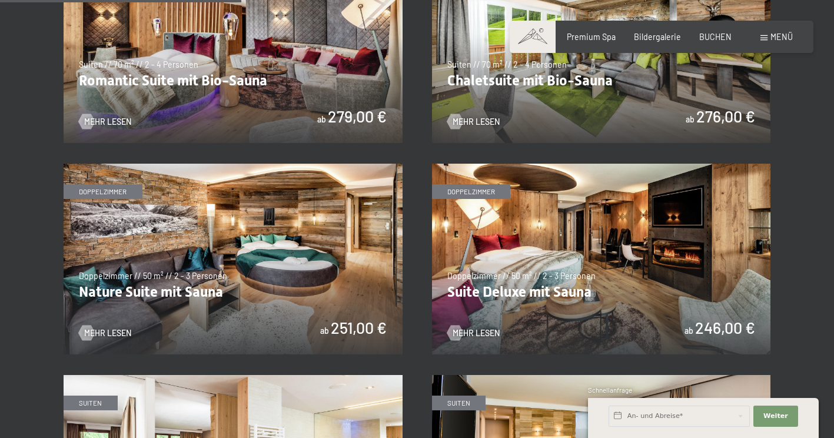
click at [310, 210] on img at bounding box center [233, 259] width 339 height 191
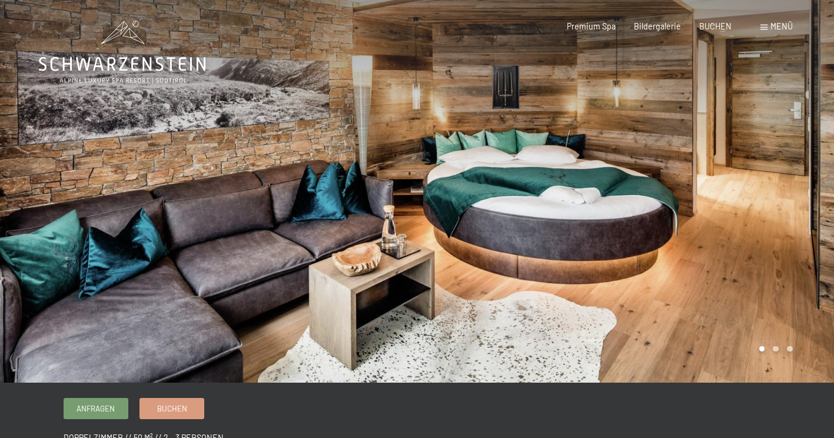
click at [770, 237] on div at bounding box center [625, 191] width 417 height 383
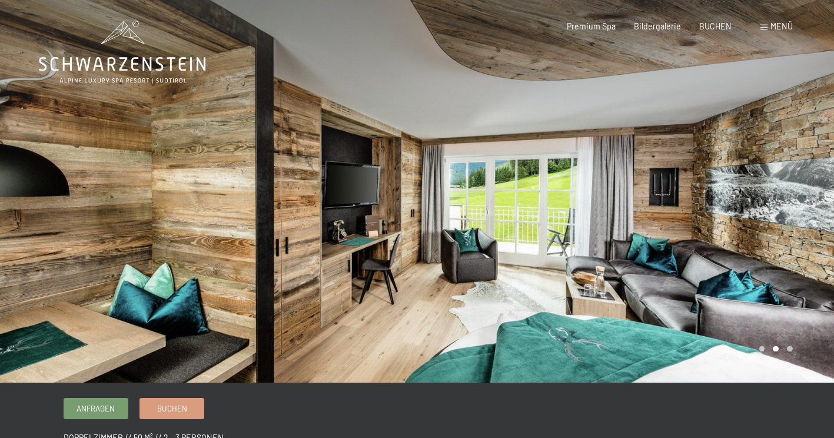
click at [770, 237] on div at bounding box center [625, 191] width 417 height 383
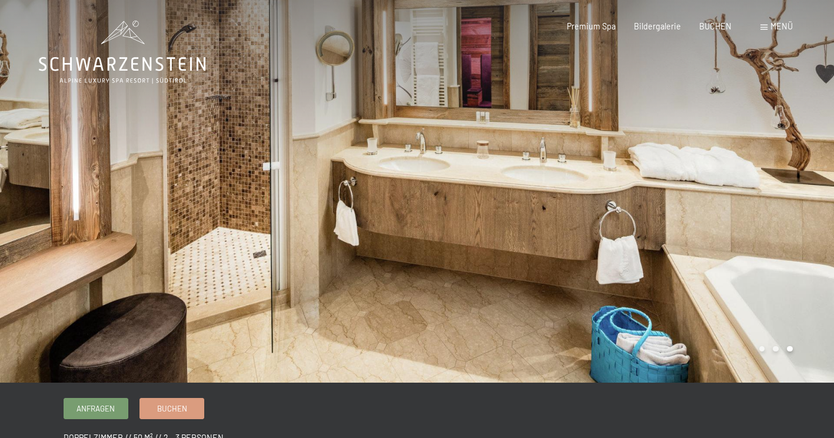
click at [770, 237] on div at bounding box center [625, 191] width 417 height 383
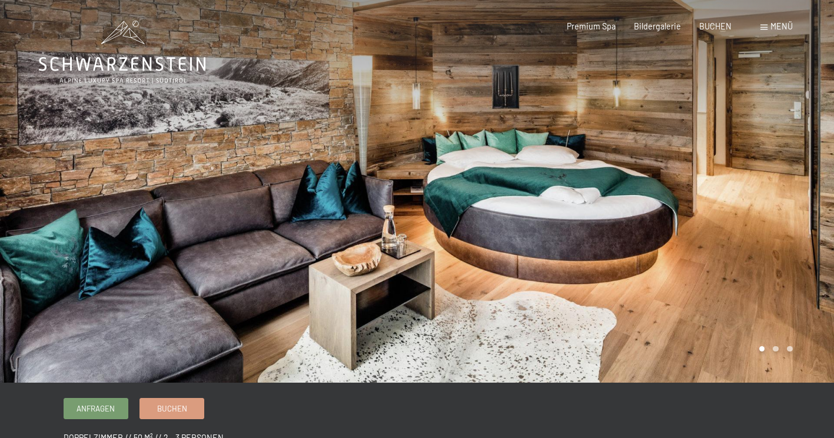
click at [770, 237] on div at bounding box center [625, 191] width 417 height 383
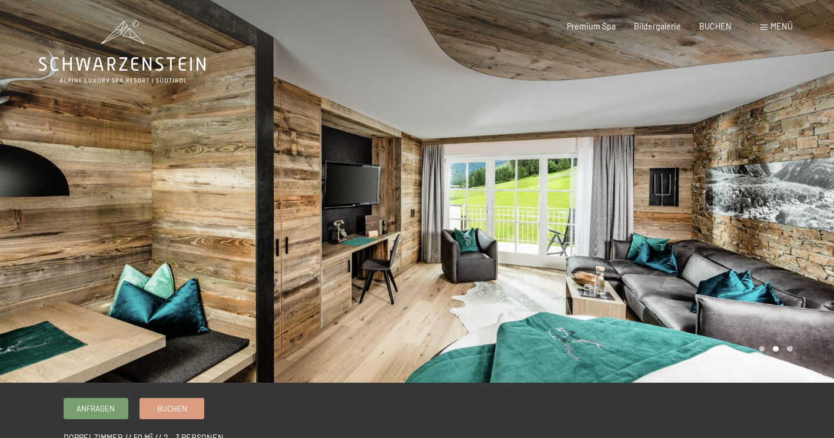
click at [746, 124] on div at bounding box center [625, 191] width 417 height 383
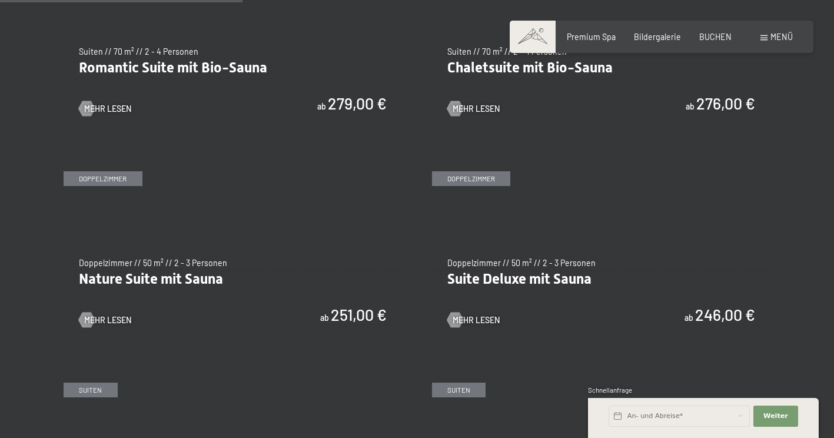
scroll to position [969, 0]
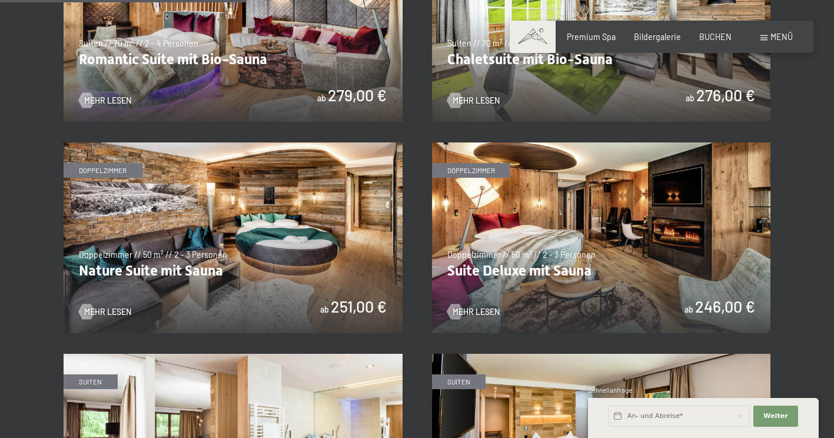
click at [529, 258] on img at bounding box center [601, 237] width 339 height 191
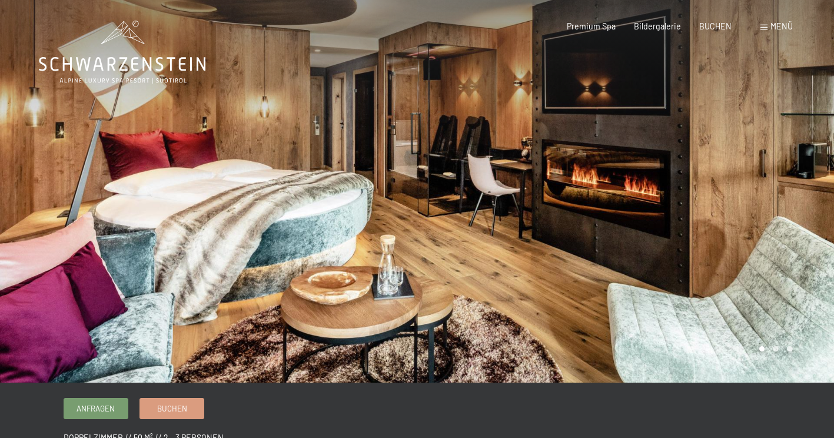
click at [758, 147] on div at bounding box center [625, 191] width 417 height 383
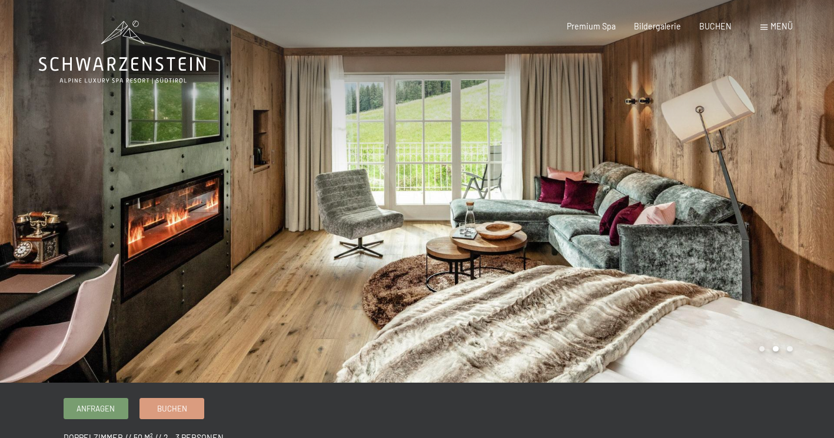
click at [758, 147] on div at bounding box center [625, 191] width 417 height 383
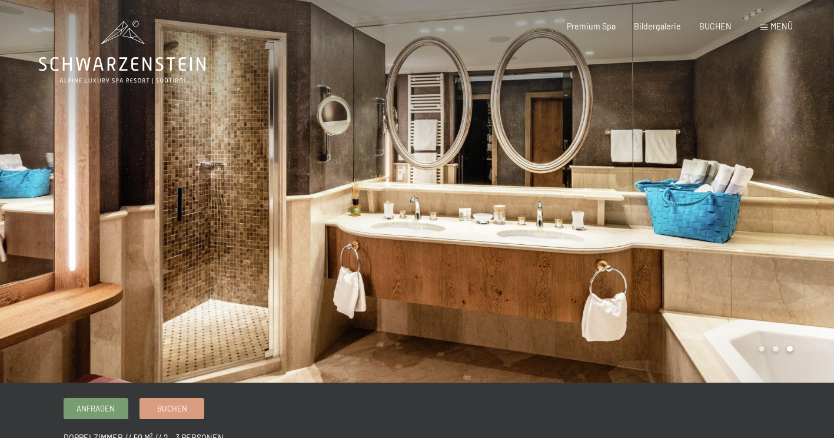
click at [613, 162] on div at bounding box center [625, 191] width 417 height 383
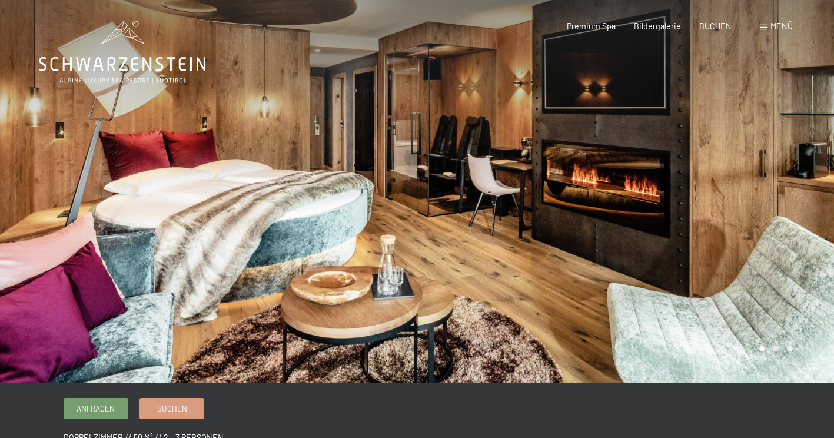
click at [599, 144] on div at bounding box center [625, 191] width 417 height 383
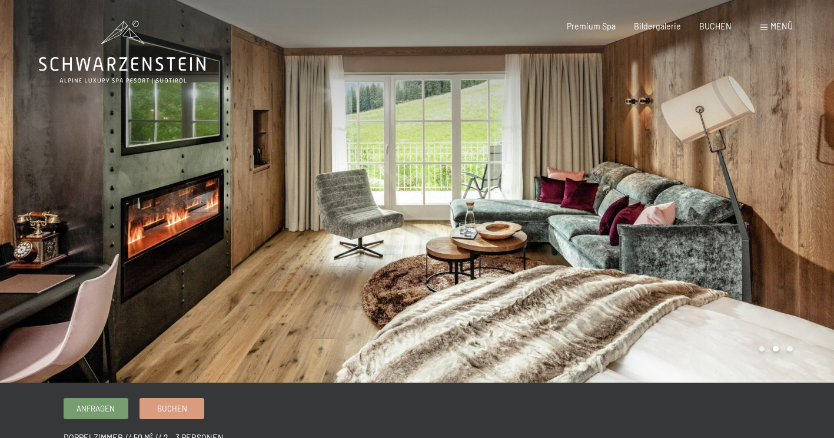
click at [778, 22] on span "Menü" at bounding box center [782, 26] width 22 height 10
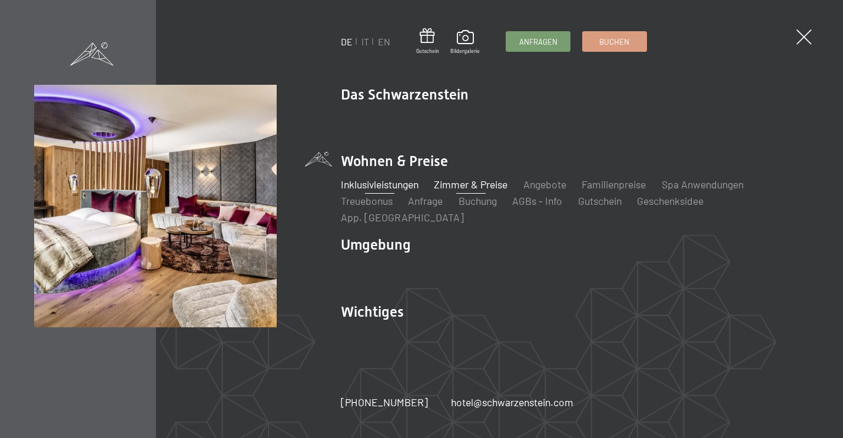
click at [394, 190] on link "Inklusivleistungen" at bounding box center [380, 184] width 78 height 13
